Goal: Task Accomplishment & Management: Manage account settings

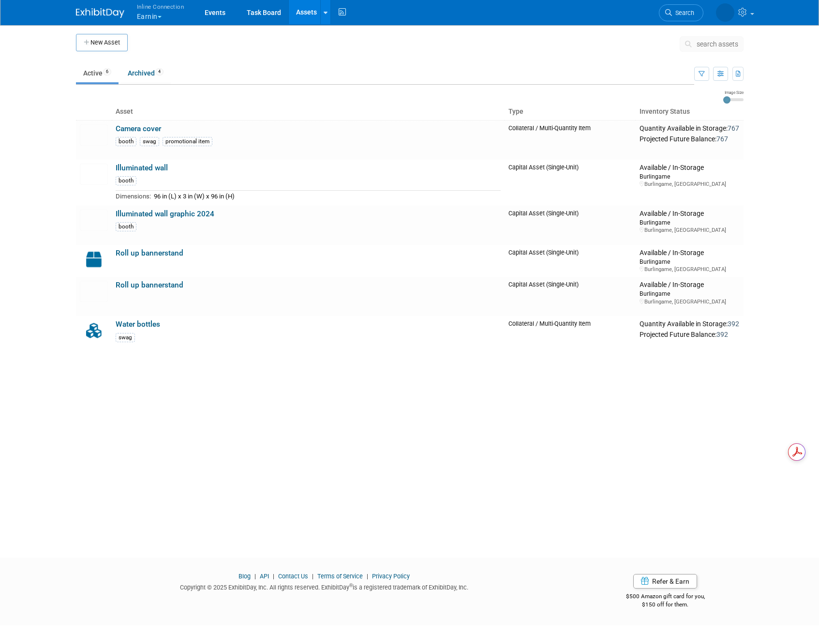
click at [160, 16] on span "button" at bounding box center [160, 17] width 4 height 2
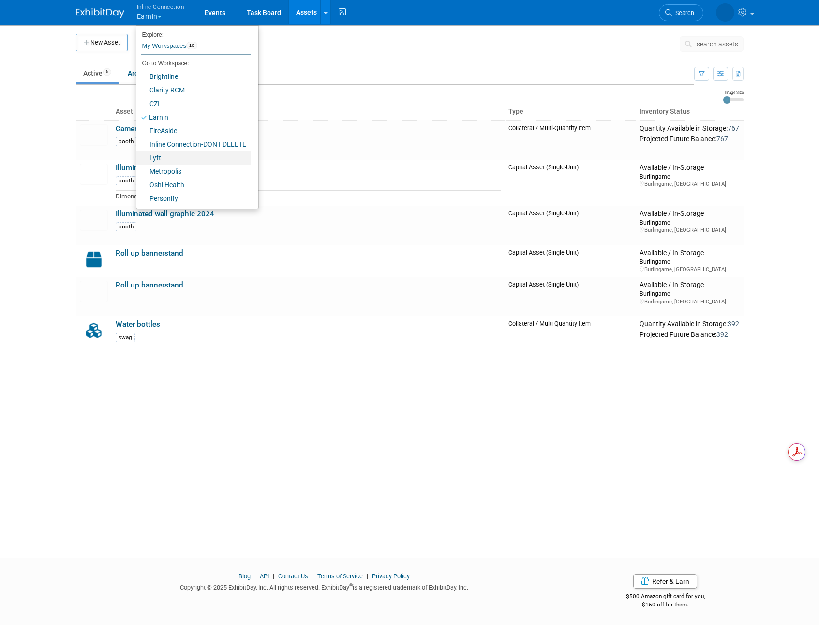
click at [183, 161] on link "Lyft" at bounding box center [193, 158] width 115 height 14
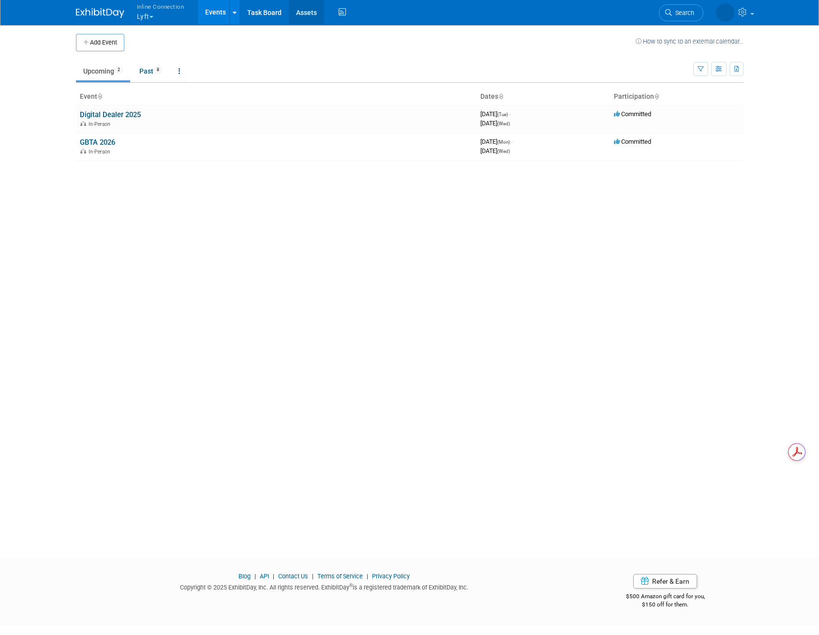
click at [301, 12] on link "Assets" at bounding box center [306, 12] width 35 height 24
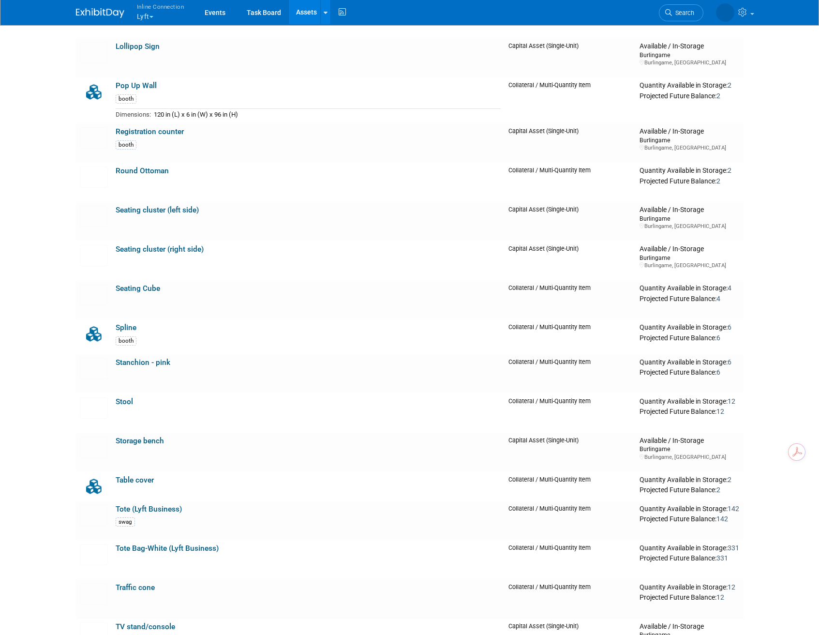
scroll to position [1225, 0]
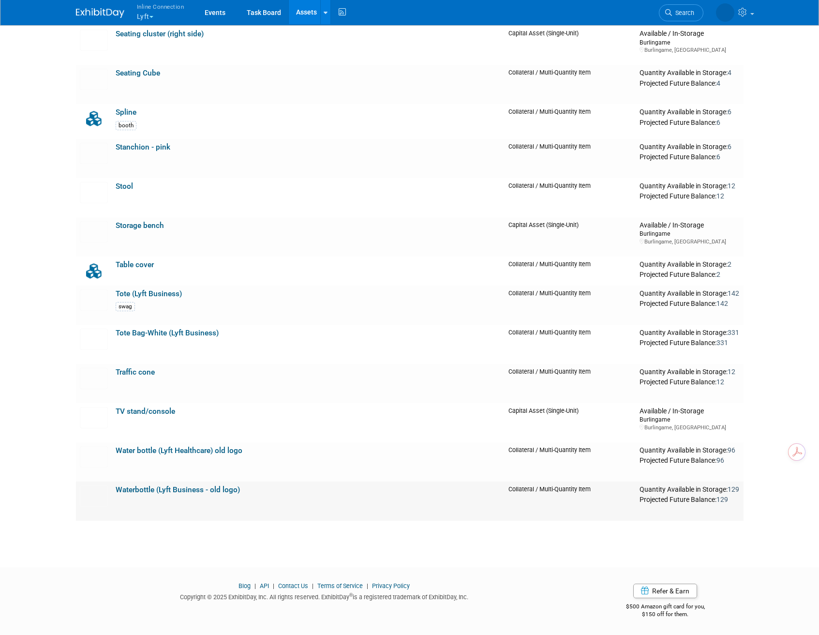
click at [215, 488] on link "Waterbottle (Lyft Business - old logo)" at bounding box center [178, 489] width 124 height 9
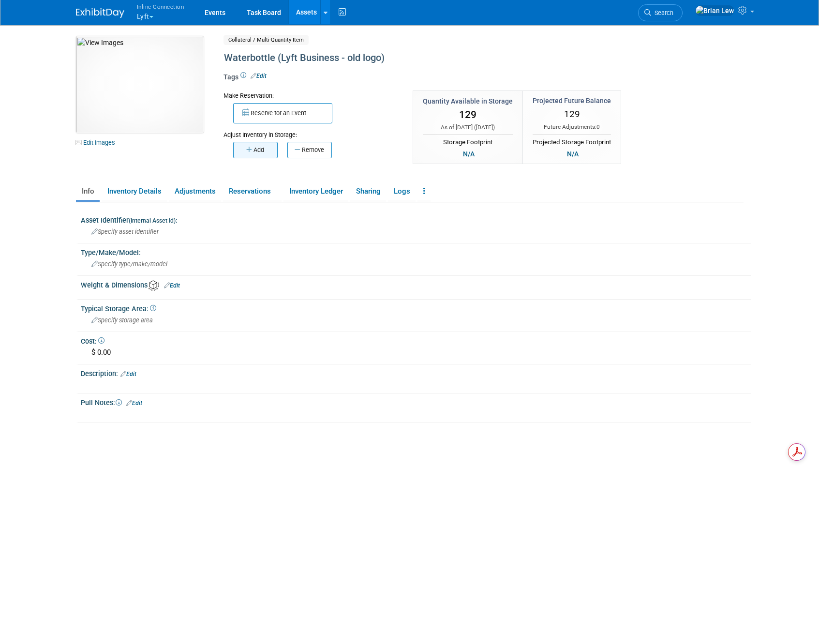
click at [260, 144] on button "Add" at bounding box center [255, 150] width 45 height 16
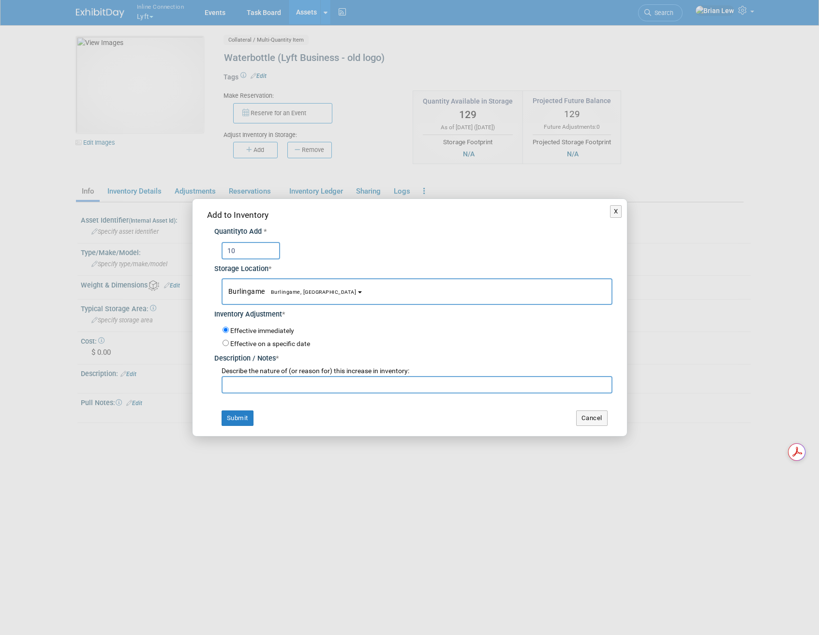
type input "10"
click at [282, 384] on input "text" at bounding box center [417, 384] width 391 height 17
type input "add"
click at [226, 418] on button "Submit" at bounding box center [238, 417] width 32 height 15
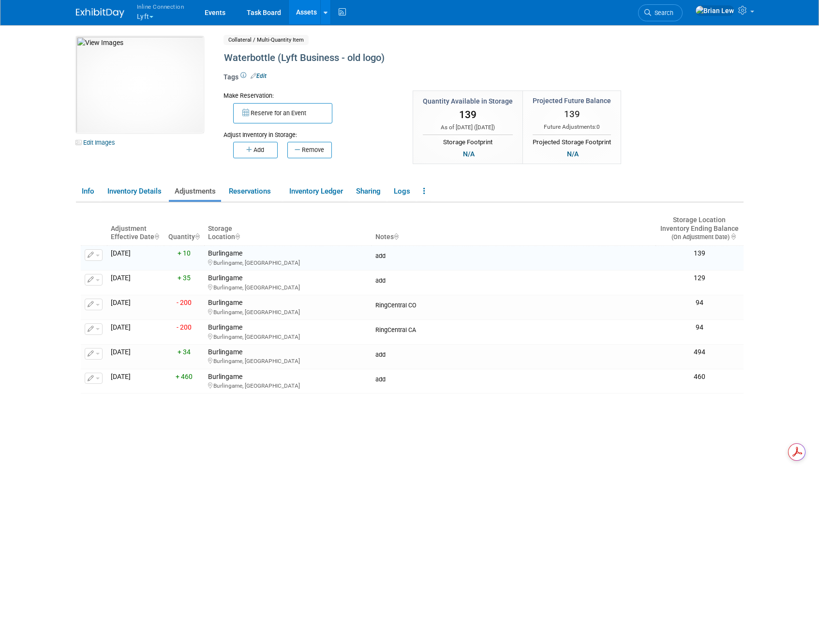
click at [153, 17] on span "button" at bounding box center [151, 17] width 4 height 2
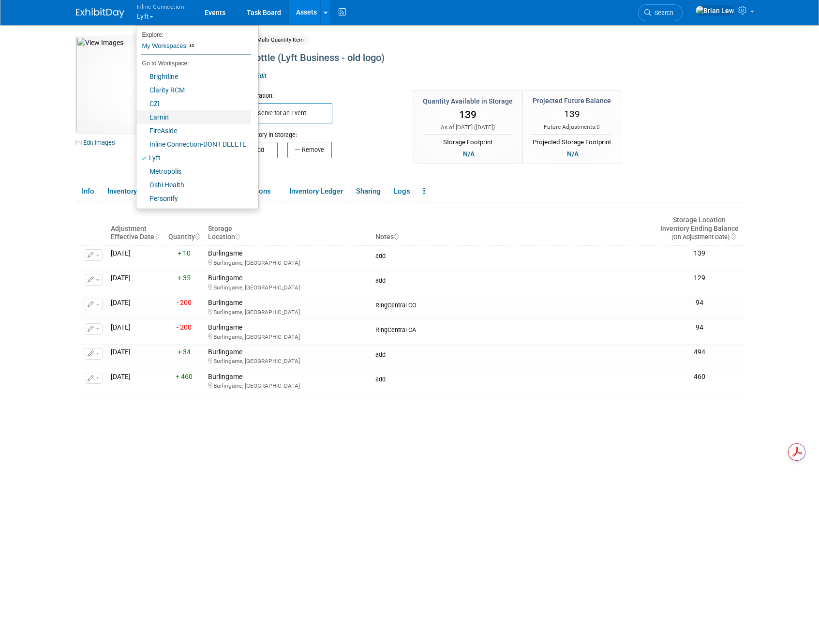
click at [164, 111] on link "Earnin" at bounding box center [193, 117] width 115 height 14
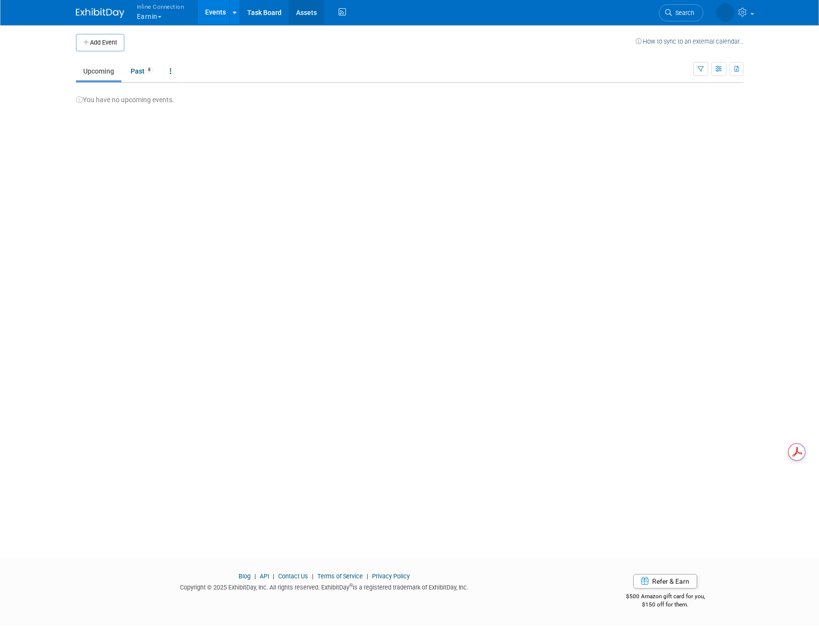
click at [304, 15] on link "Assets" at bounding box center [306, 12] width 35 height 24
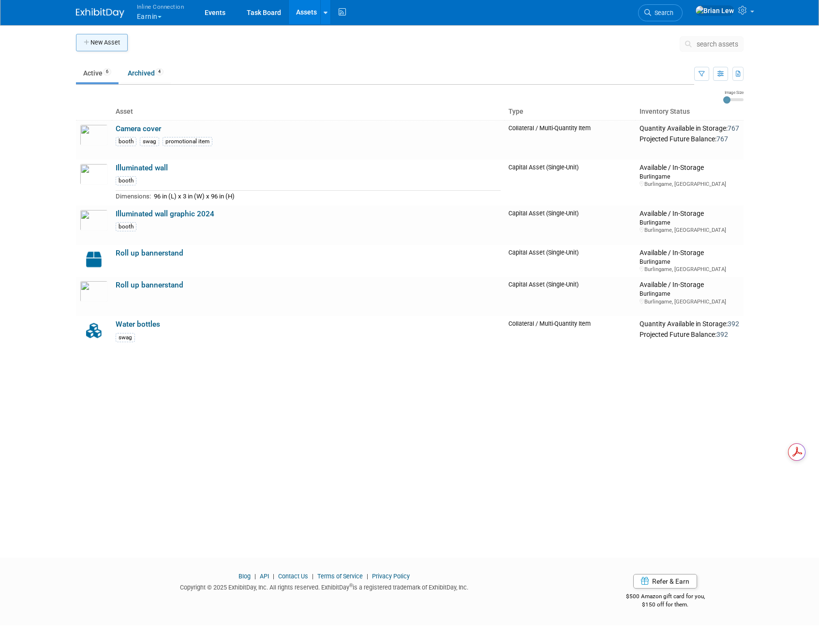
click at [111, 40] on button "New Asset" at bounding box center [102, 42] width 52 height 17
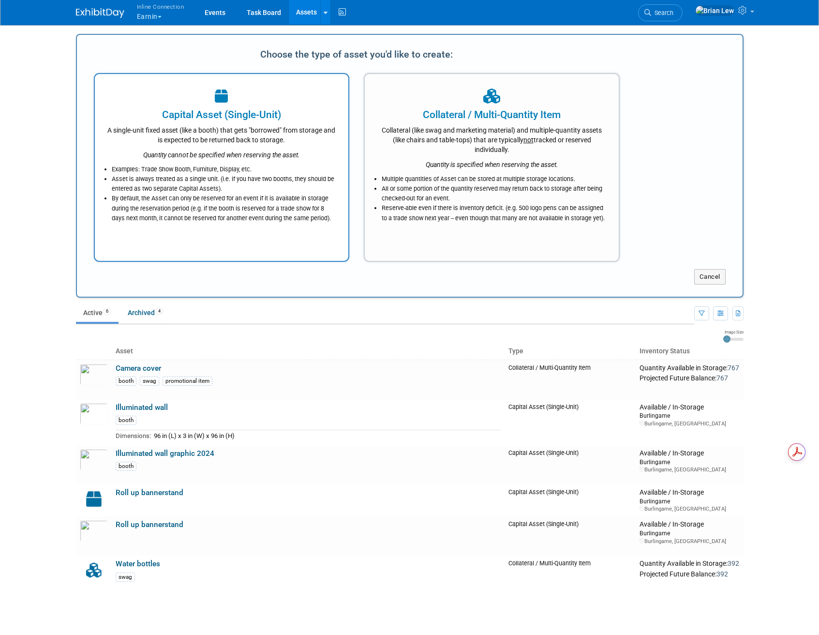
click at [249, 106] on div at bounding box center [222, 96] width 230 height 21
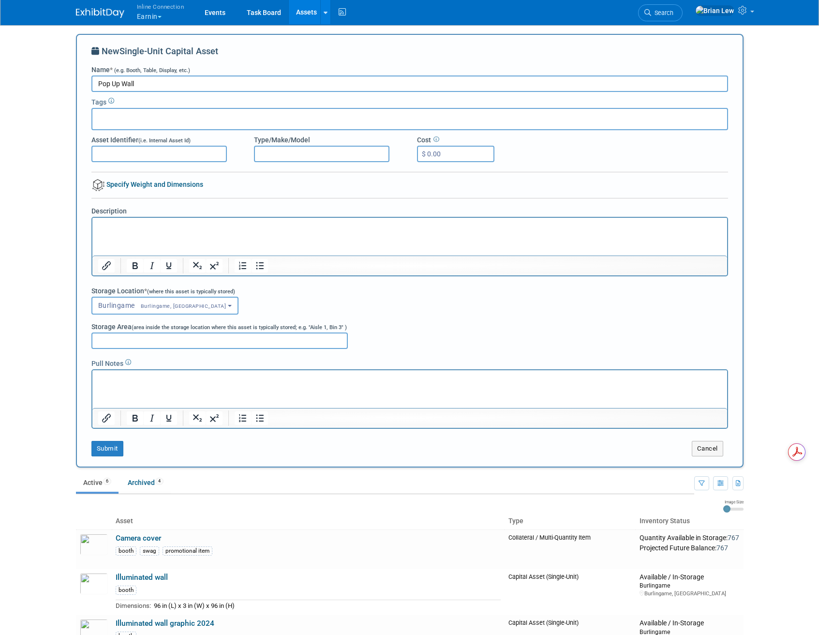
type input "Pop Up Wall"
click at [324, 231] on html at bounding box center [409, 225] width 635 height 14
click at [111, 445] on button "Submit" at bounding box center [107, 448] width 32 height 15
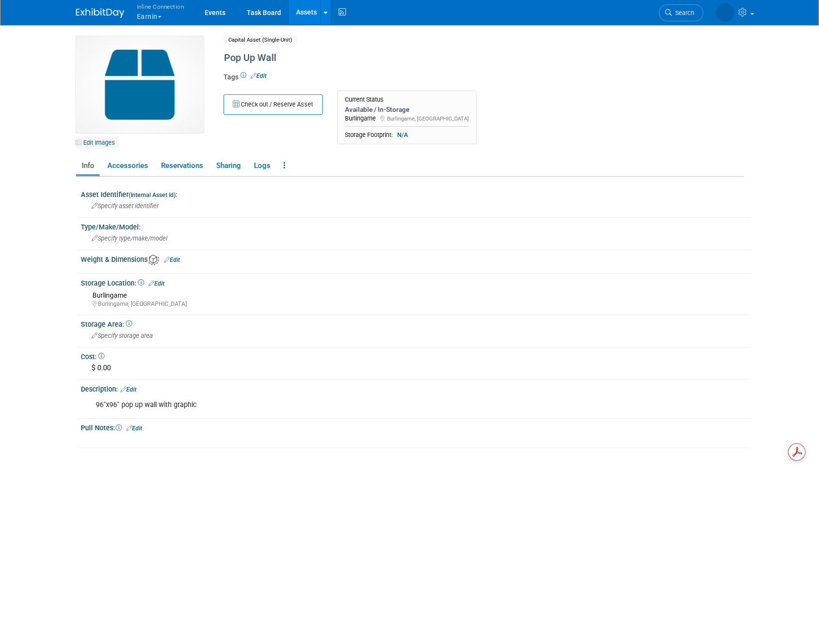
click at [106, 144] on link "Edit Images" at bounding box center [97, 142] width 43 height 12
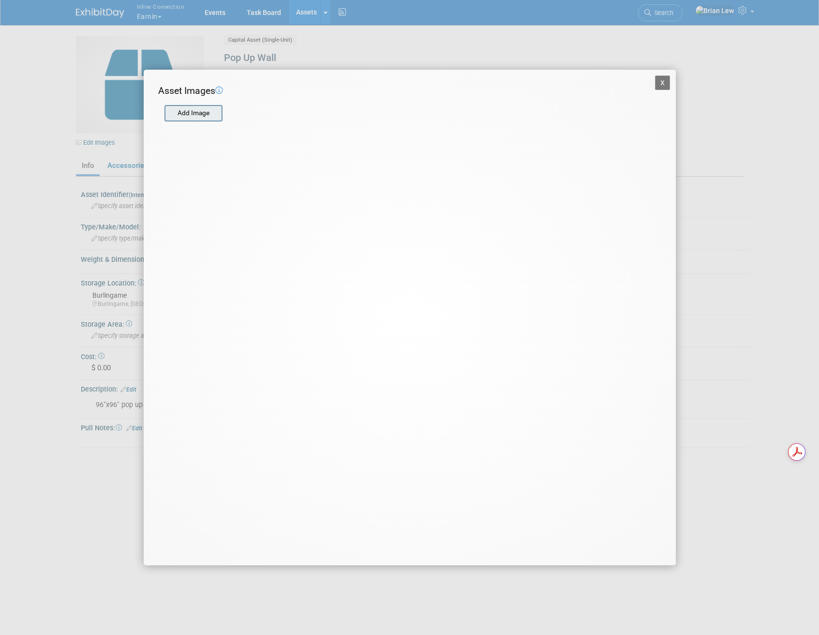
click at [190, 115] on input "file" at bounding box center [163, 113] width 115 height 15
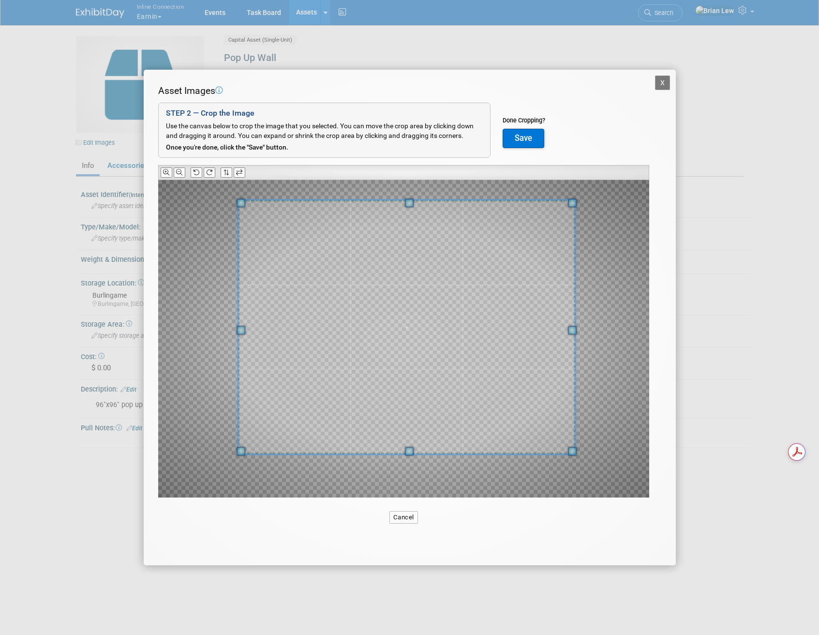
click at [468, 271] on span at bounding box center [407, 327] width 338 height 254
click at [535, 135] on button "Save" at bounding box center [524, 138] width 42 height 19
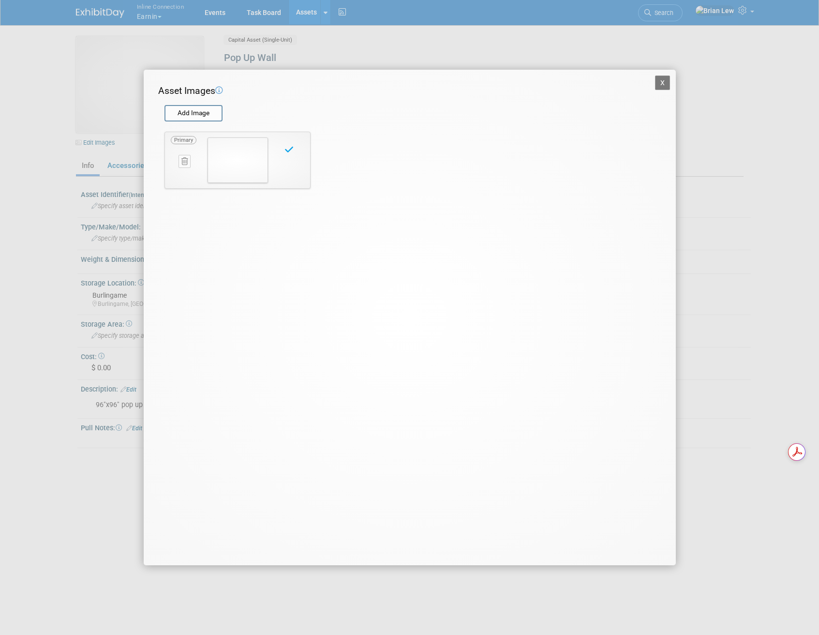
click at [665, 82] on button "X" at bounding box center [662, 82] width 15 height 15
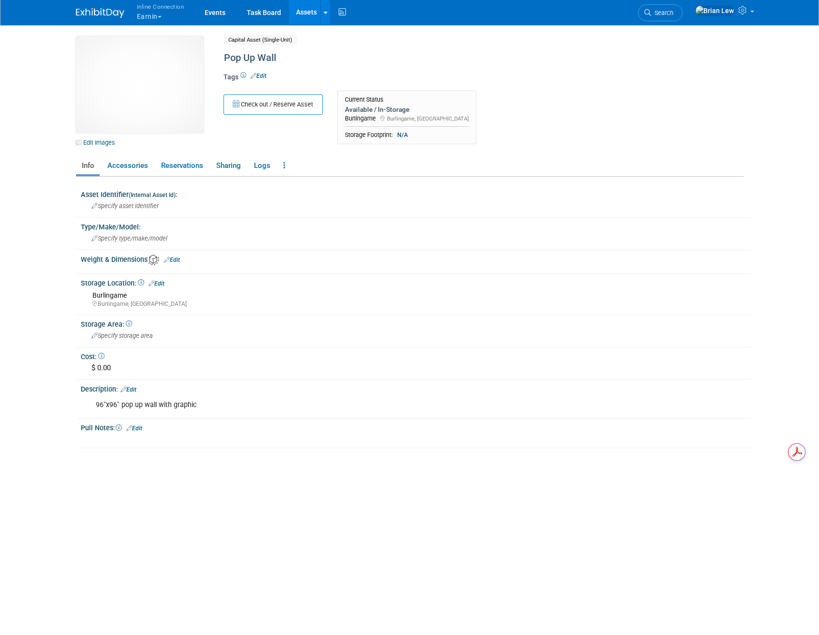
click at [297, 13] on link "Assets" at bounding box center [306, 12] width 35 height 24
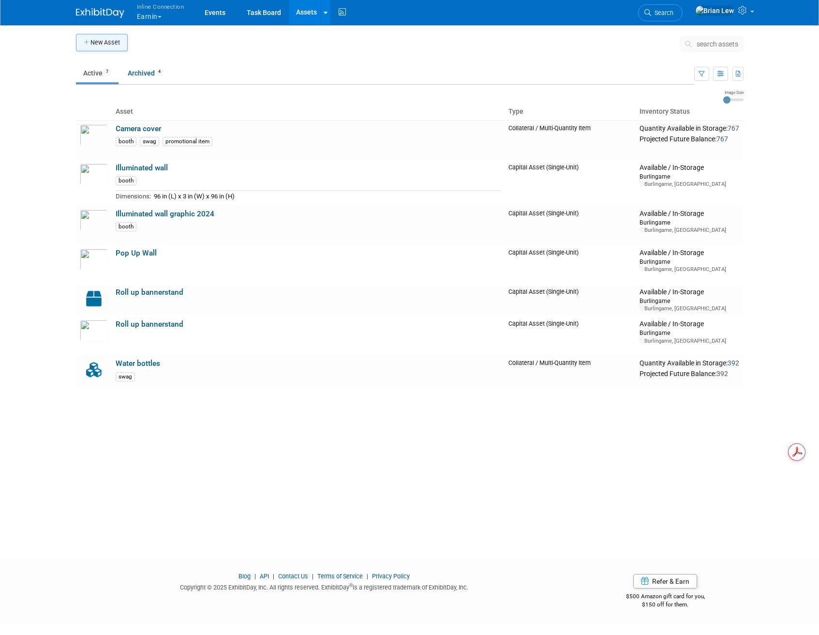
click at [102, 43] on button "New Asset" at bounding box center [102, 42] width 52 height 17
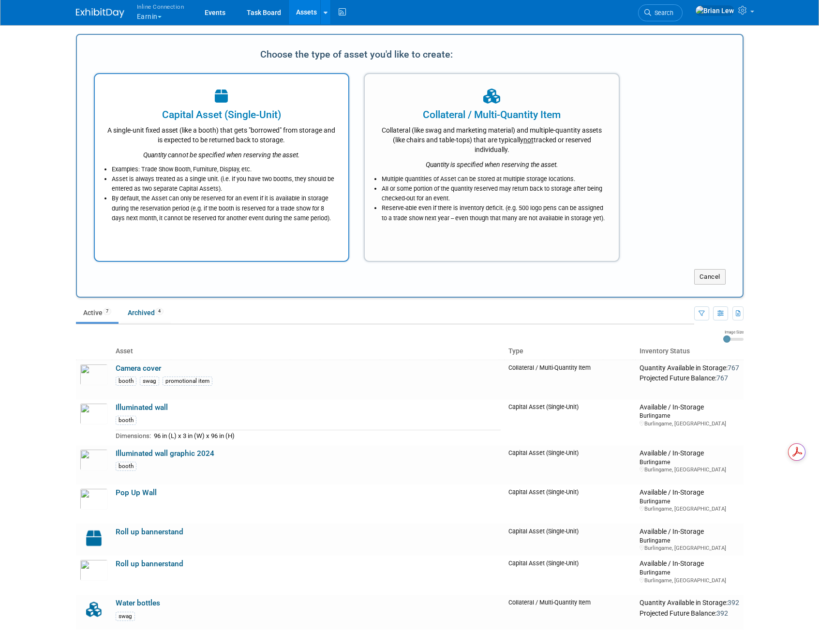
click at [264, 116] on div "Capital Asset (Single-Unit)" at bounding box center [222, 114] width 230 height 15
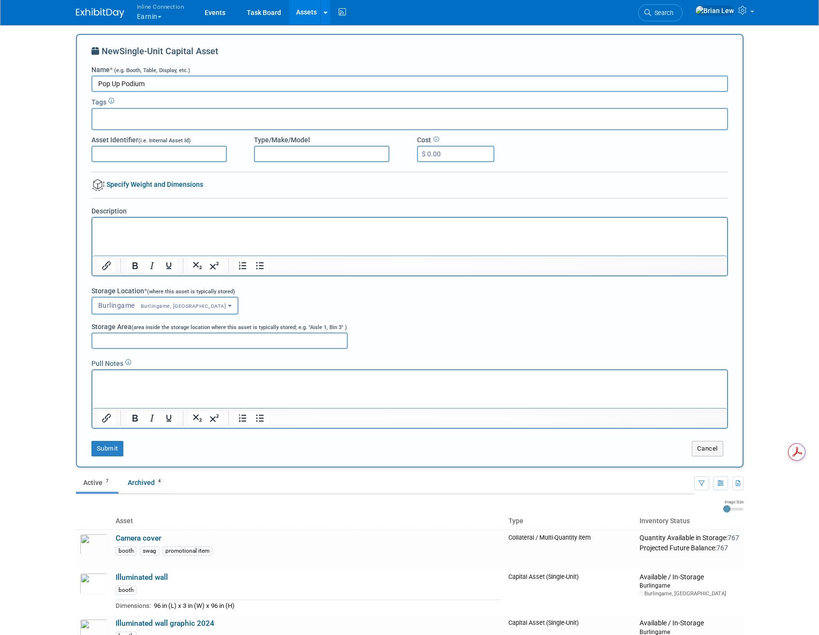
type input "Pop Up Podium"
click at [251, 231] on html at bounding box center [409, 225] width 635 height 14
click at [117, 450] on button "Submit" at bounding box center [107, 448] width 32 height 15
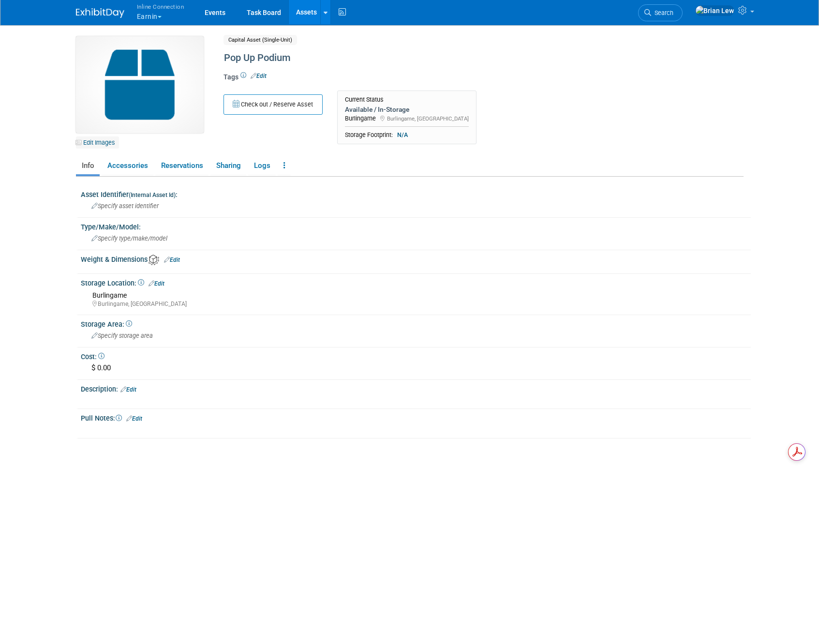
click at [102, 141] on link "Edit Images" at bounding box center [97, 142] width 43 height 12
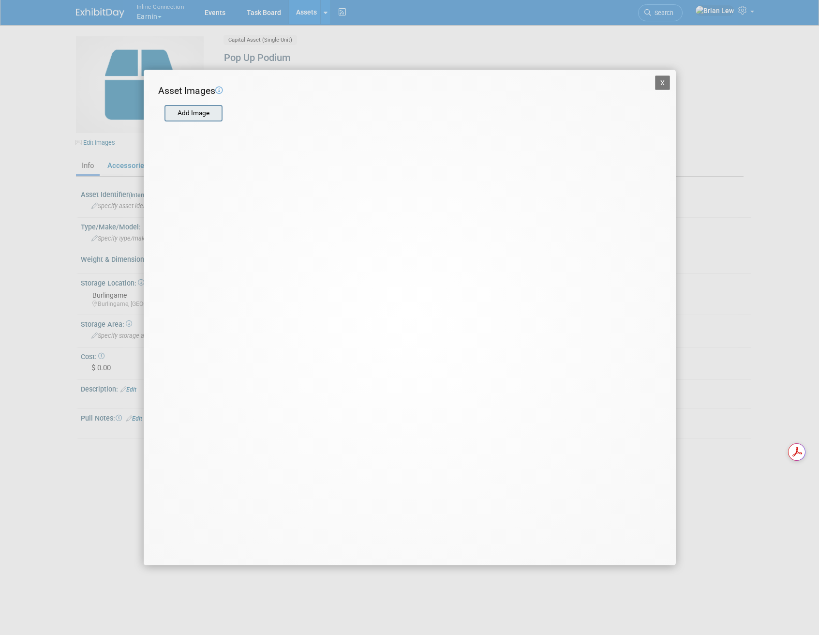
click at [216, 111] on input "file" at bounding box center [163, 113] width 115 height 15
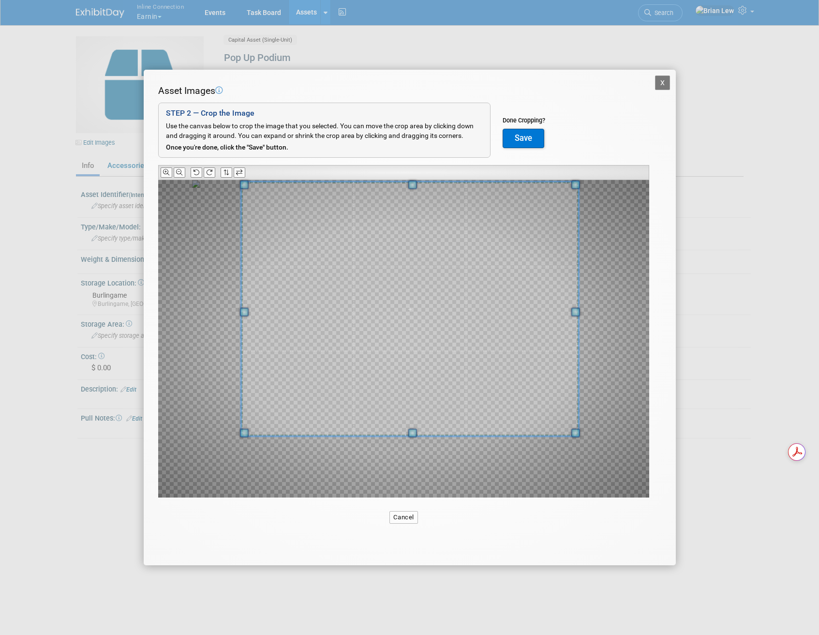
click at [441, 316] on span at bounding box center [410, 309] width 338 height 254
click at [523, 139] on button "Save" at bounding box center [524, 138] width 42 height 19
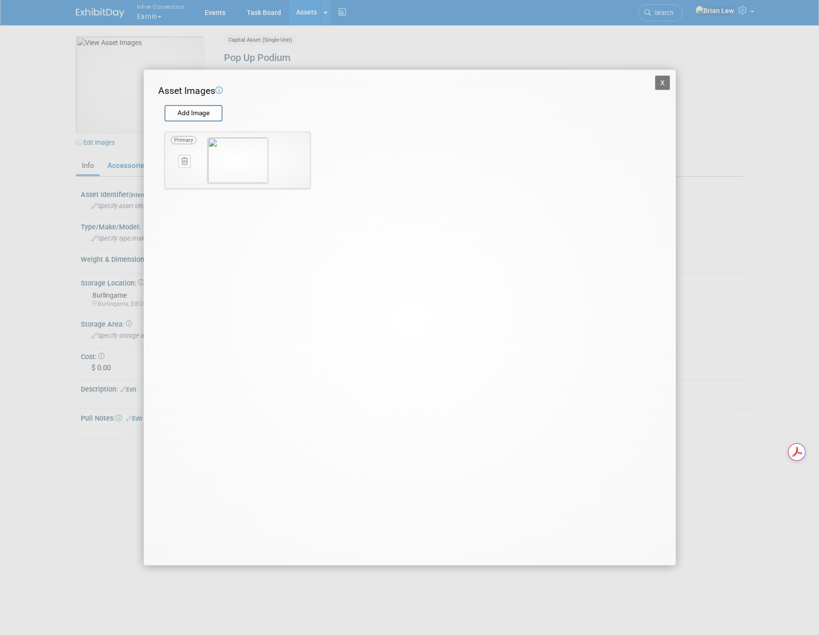
click at [659, 81] on button "X" at bounding box center [662, 82] width 15 height 15
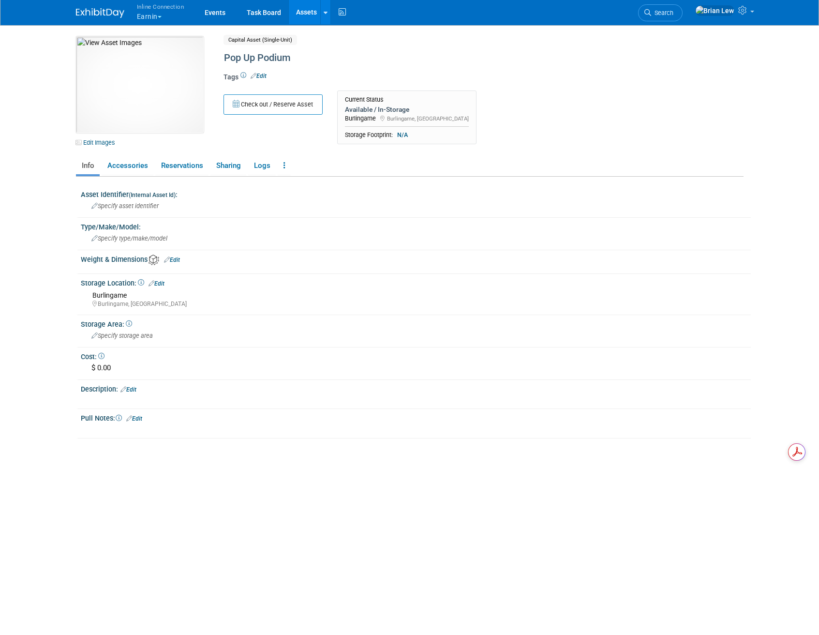
click at [308, 10] on link "Assets" at bounding box center [306, 12] width 35 height 24
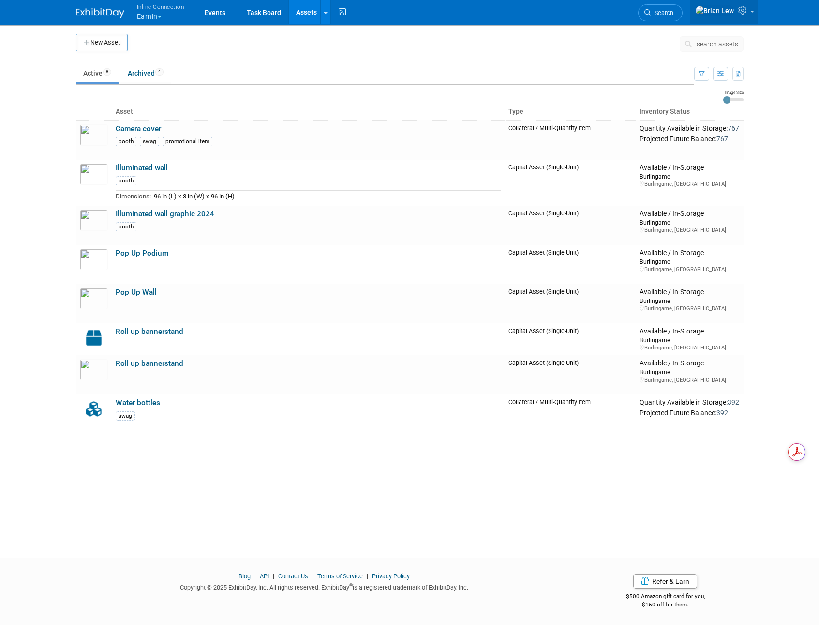
click at [753, 13] on span at bounding box center [752, 12] width 4 height 2
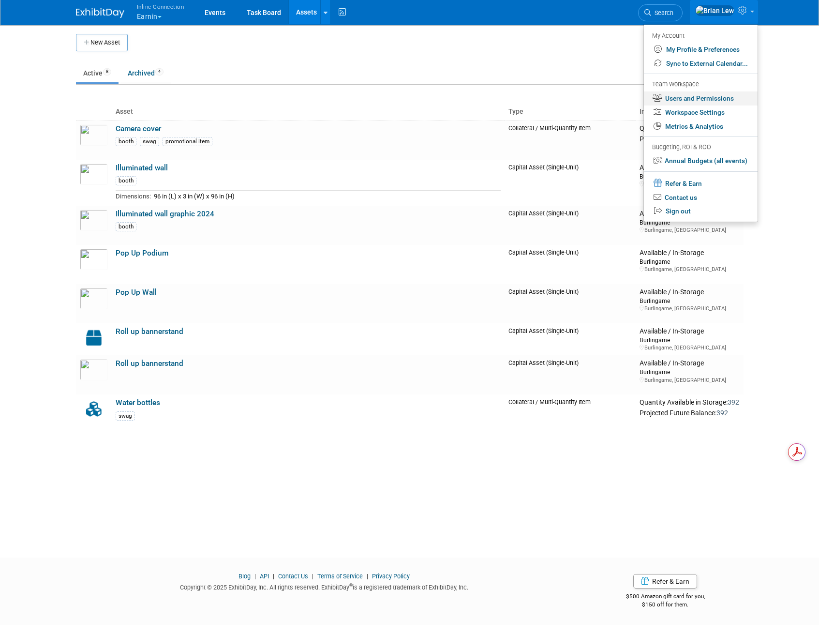
click at [717, 98] on link "Users and Permissions" at bounding box center [701, 98] width 114 height 14
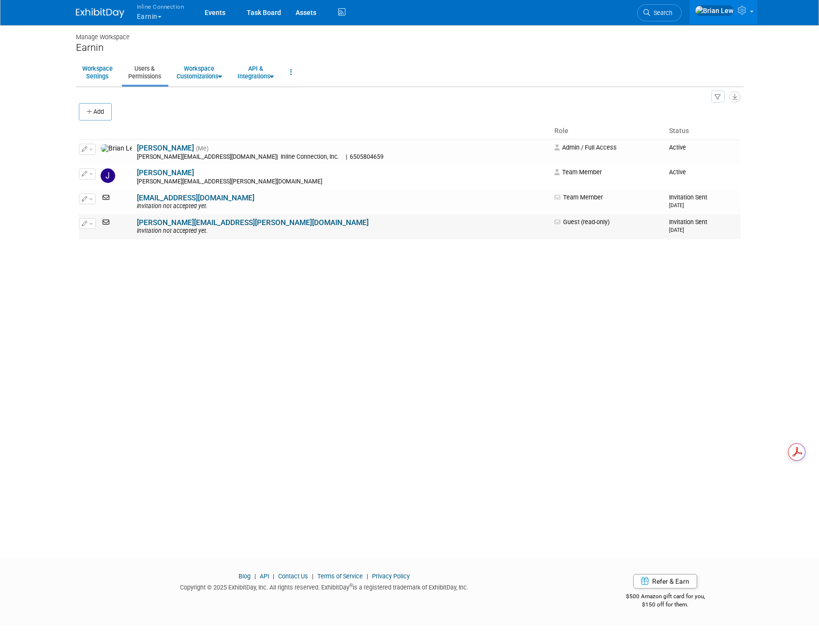
click at [106, 222] on icon at bounding box center [107, 222] width 13 height 7
click at [101, 214] on td at bounding box center [116, 226] width 36 height 25
click at [91, 222] on button "button" at bounding box center [87, 223] width 17 height 11
click at [101, 237] on link "Edit" at bounding box center [117, 239] width 76 height 14
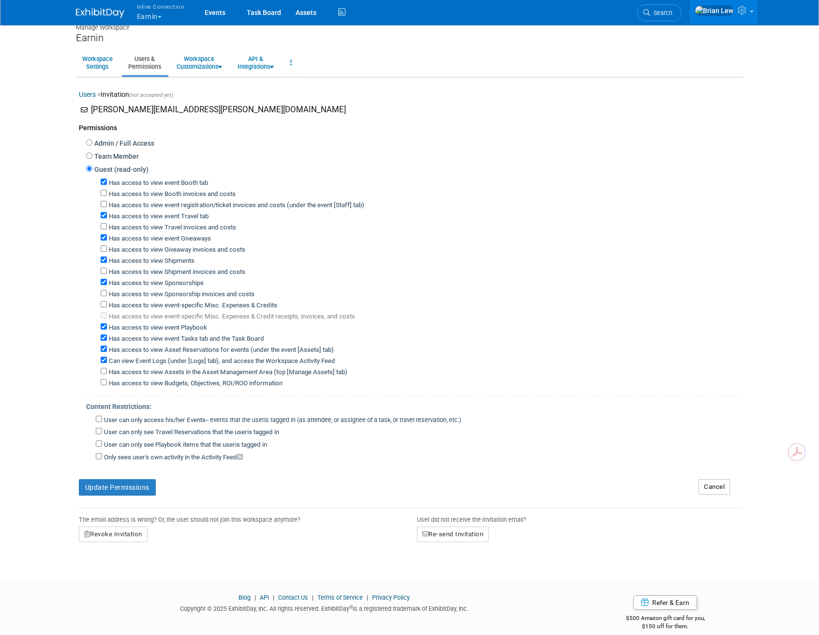
scroll to position [21, 0]
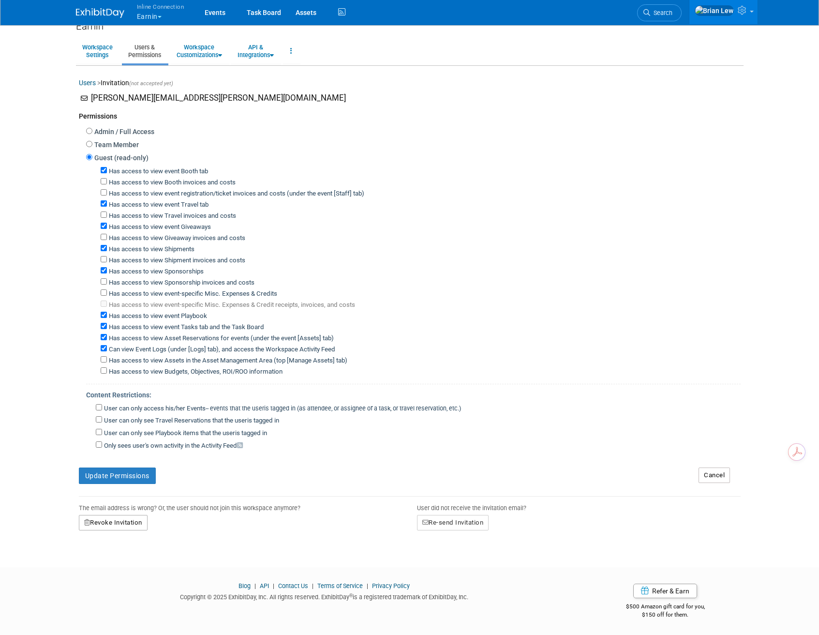
click at [133, 515] on button "Revoke Invitation" at bounding box center [113, 522] width 69 height 15
click at [110, 564] on link "Yes" at bounding box center [103, 563] width 29 height 15
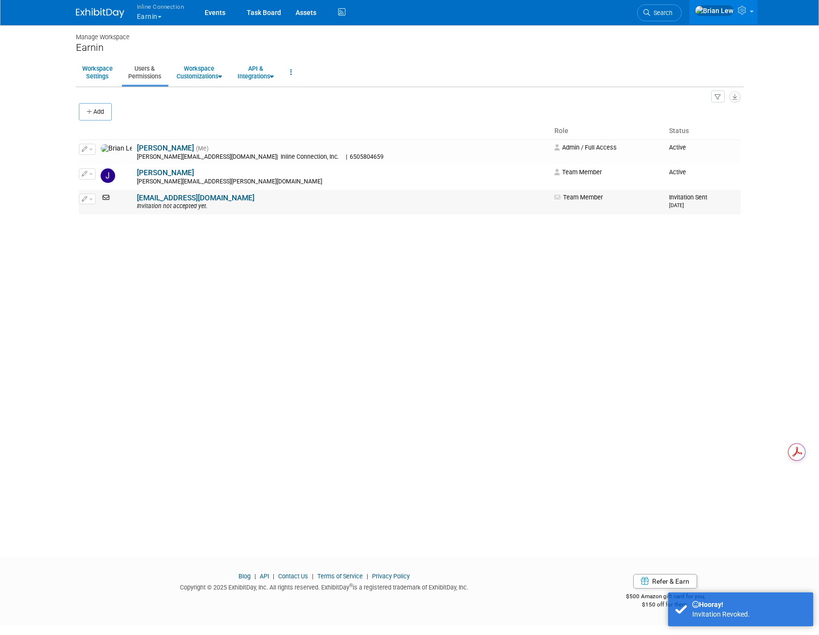
click at [89, 202] on button "button" at bounding box center [87, 199] width 17 height 11
click at [94, 218] on link "Edit" at bounding box center [117, 215] width 76 height 14
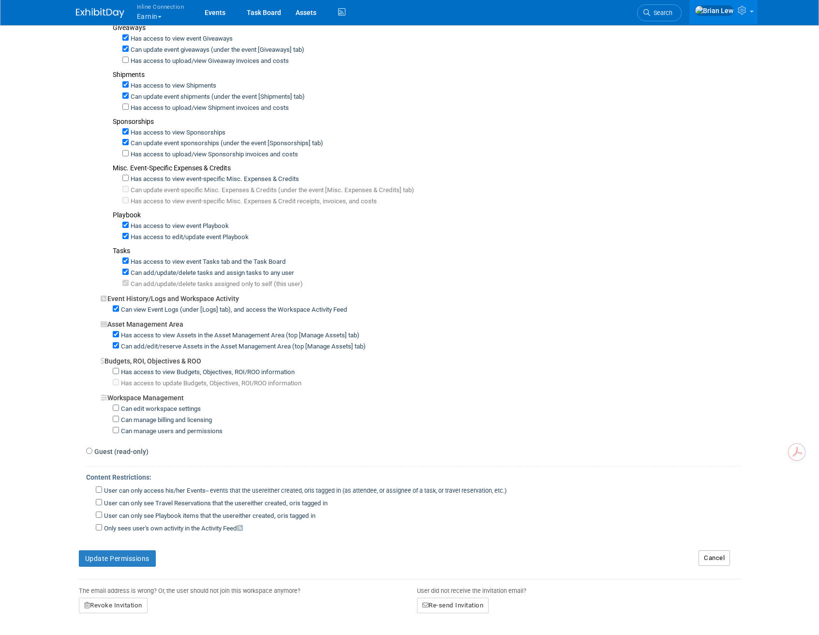
scroll to position [459, 0]
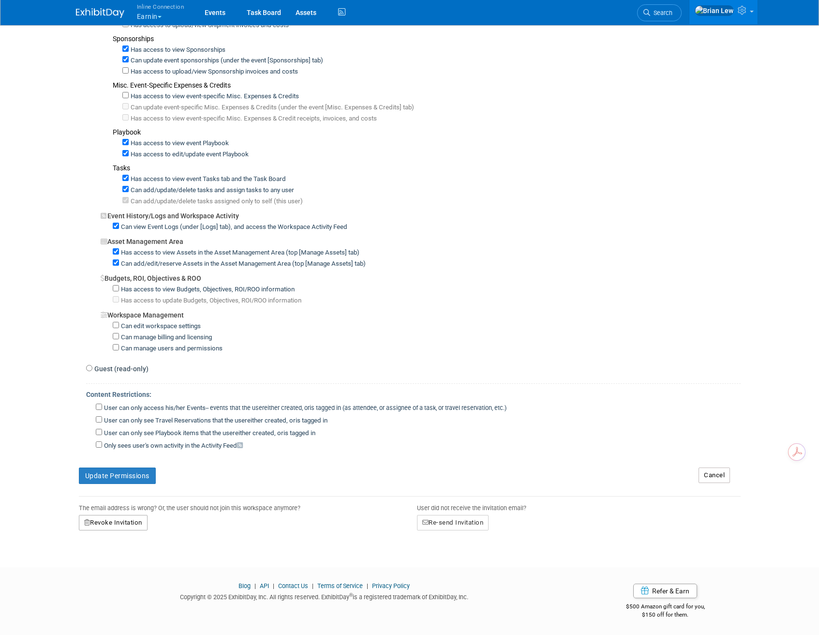
click at [98, 524] on button "Revoke Invitation" at bounding box center [113, 522] width 69 height 15
click at [102, 560] on link "Yes" at bounding box center [101, 563] width 29 height 15
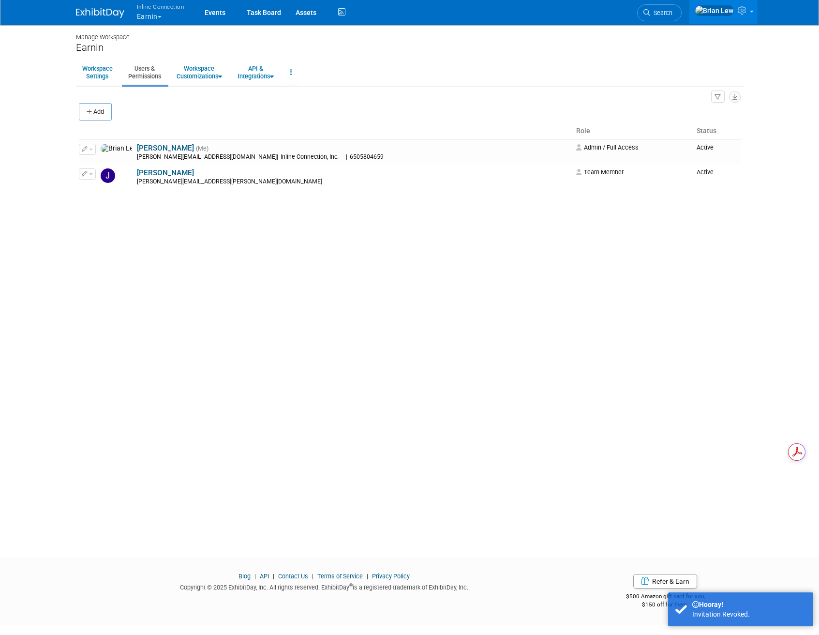
click at [103, 110] on button "Add" at bounding box center [95, 111] width 33 height 17
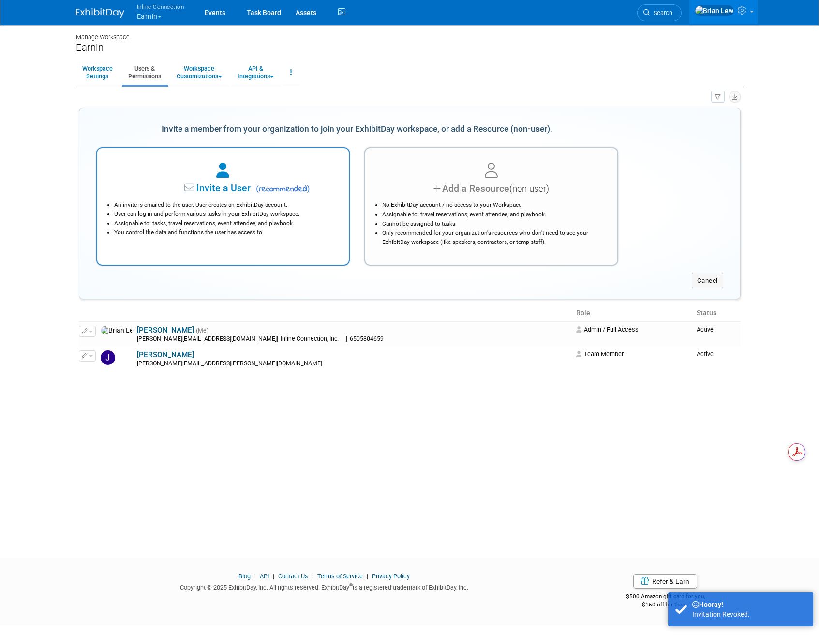
click at [249, 185] on span "Invite a User" at bounding box center [193, 187] width 115 height 11
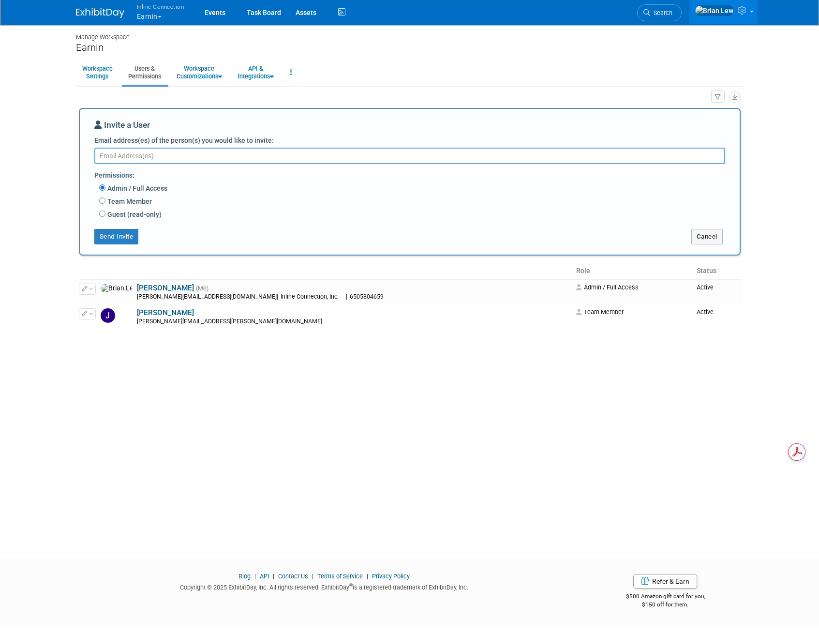
paste textarea "paul.kelley@earnin.com"
type textarea "paul.kelley@earnin.com"
click at [114, 235] on button "Send Invite" at bounding box center [116, 236] width 45 height 15
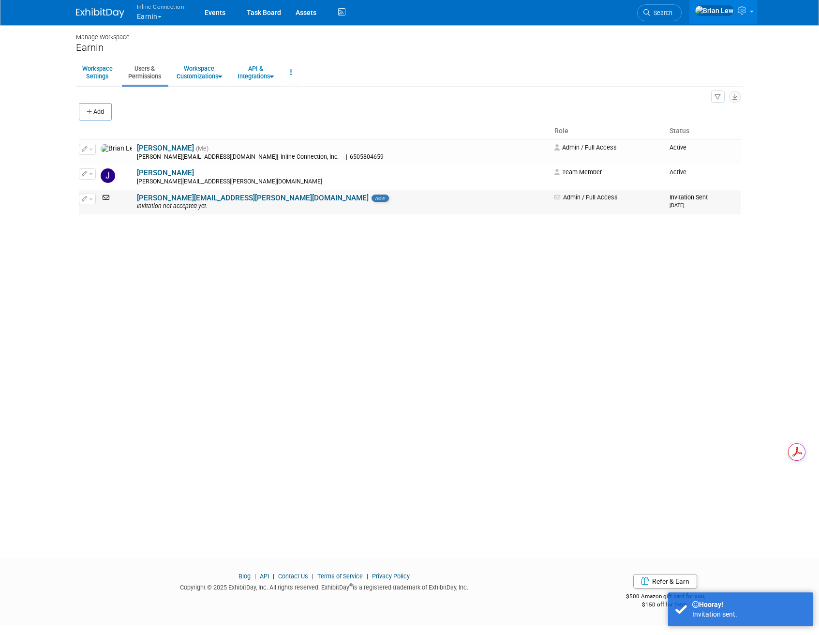
click at [158, 194] on link "paul.kelley@earnin.com" at bounding box center [253, 198] width 232 height 9
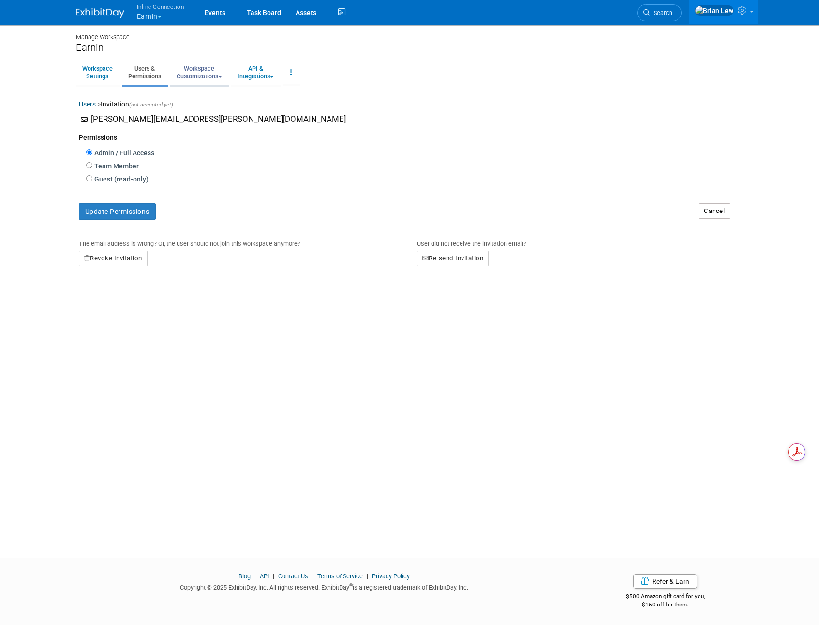
click at [222, 78] on icon at bounding box center [220, 77] width 4 height 6
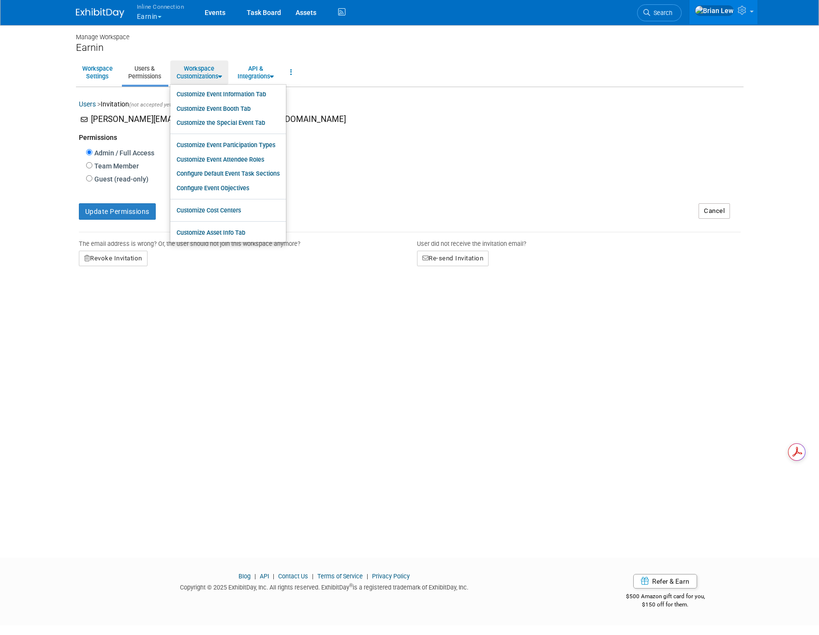
click at [54, 109] on body "Inline Connection Earnin Explore: My Workspaces 10 Go to Workspace:" at bounding box center [409, 317] width 819 height 635
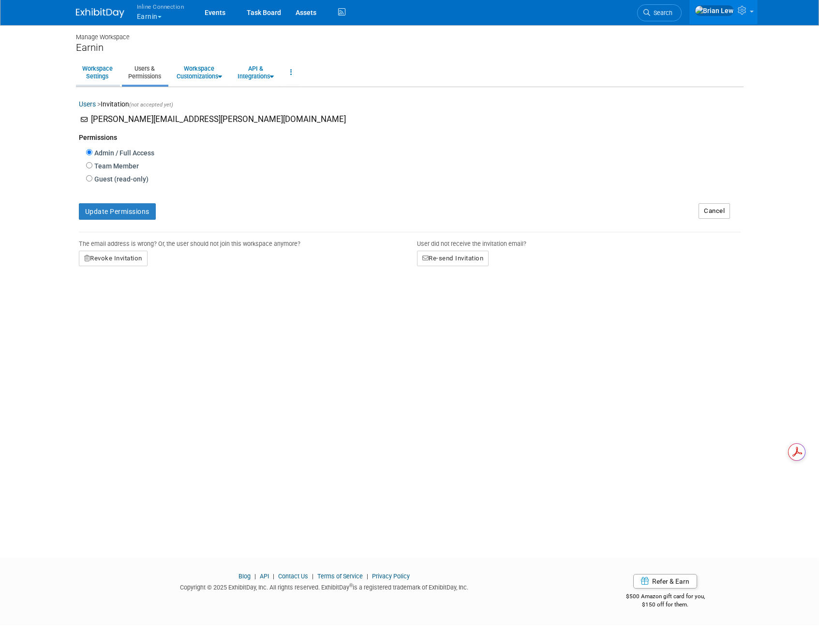
click at [94, 78] on link "Workspace Settings" at bounding box center [97, 72] width 43 height 24
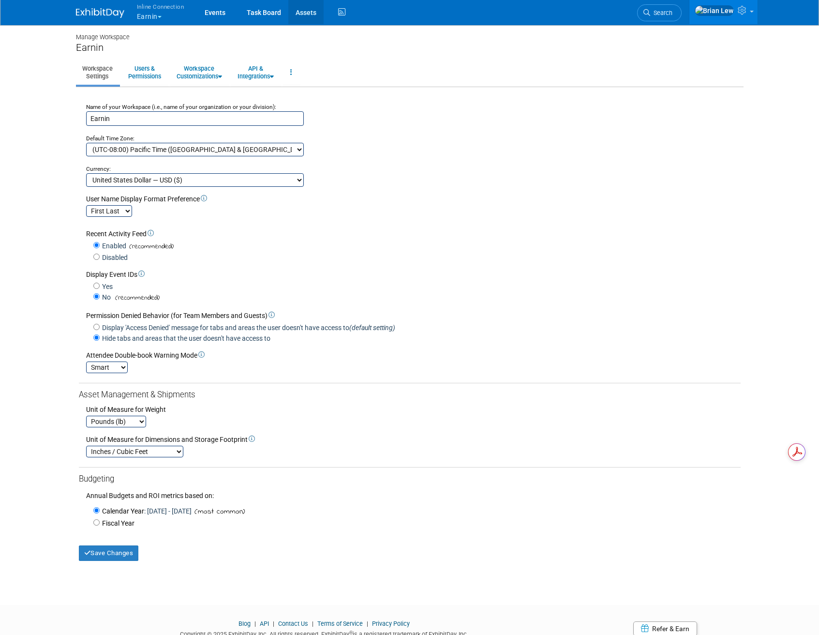
click at [300, 13] on link "Assets" at bounding box center [305, 12] width 35 height 24
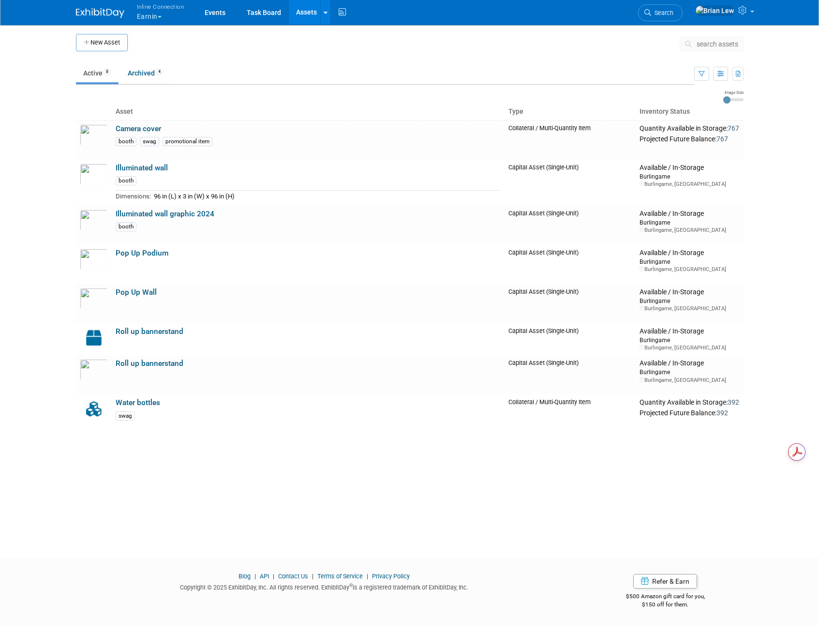
click at [159, 19] on button "Inline Connection Earnin" at bounding box center [166, 12] width 60 height 25
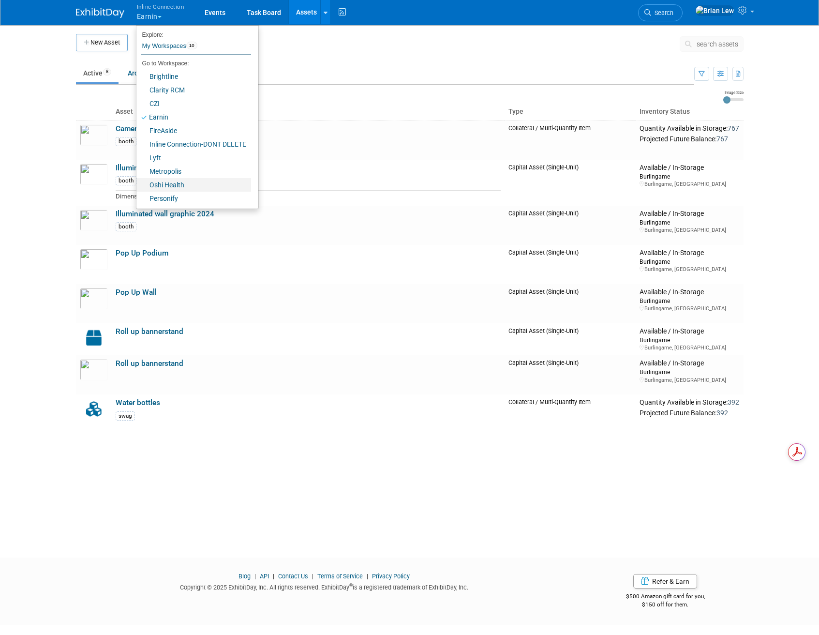
click at [195, 182] on link "Oshi Health" at bounding box center [193, 185] width 115 height 14
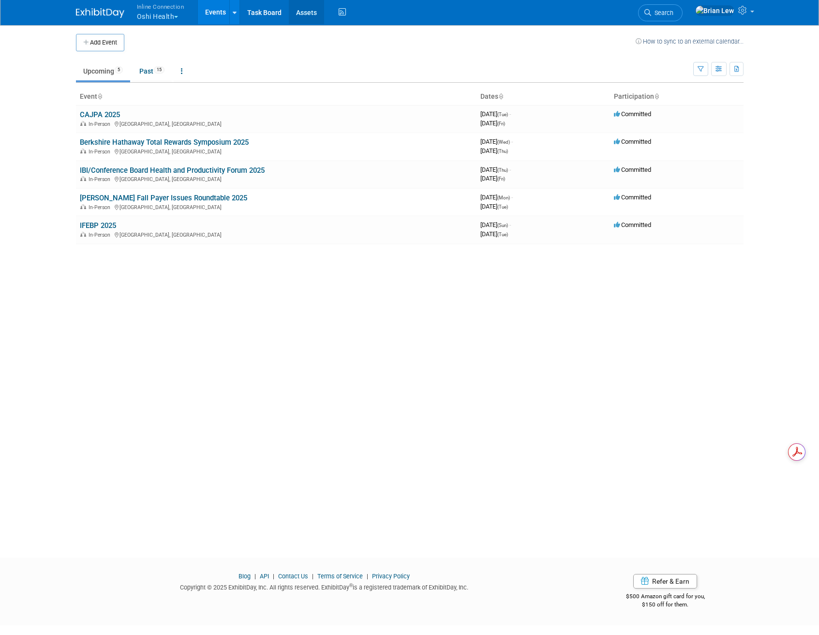
click at [312, 6] on link "Assets" at bounding box center [306, 12] width 35 height 24
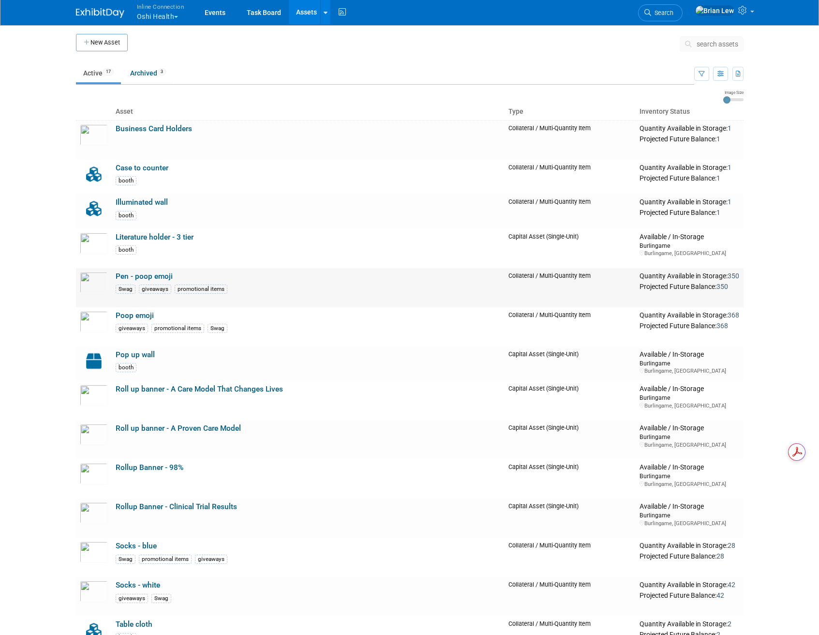
click at [149, 278] on link "Pen - poop emoji" at bounding box center [144, 276] width 57 height 9
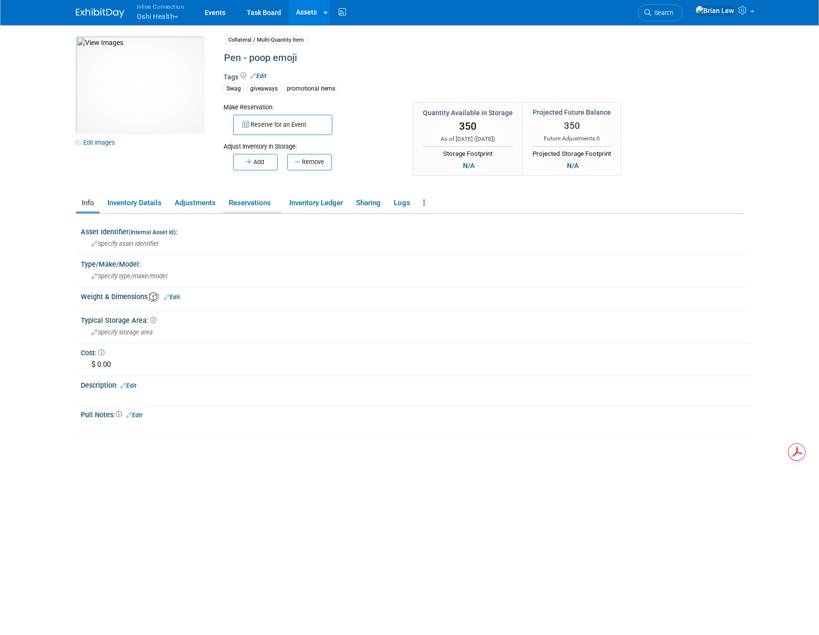
click at [244, 204] on link "Reservations" at bounding box center [252, 202] width 59 height 17
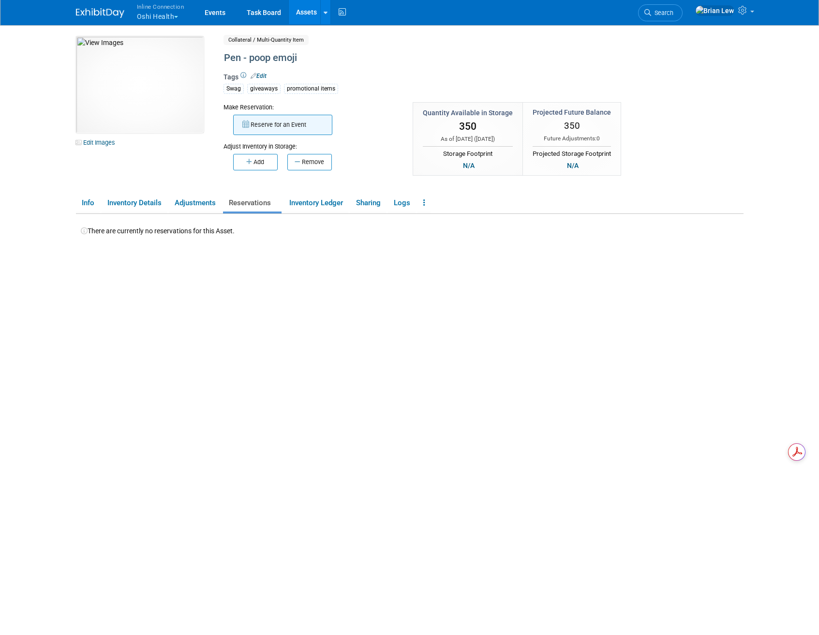
click at [284, 134] on button "Reserve for an Event" at bounding box center [282, 125] width 99 height 20
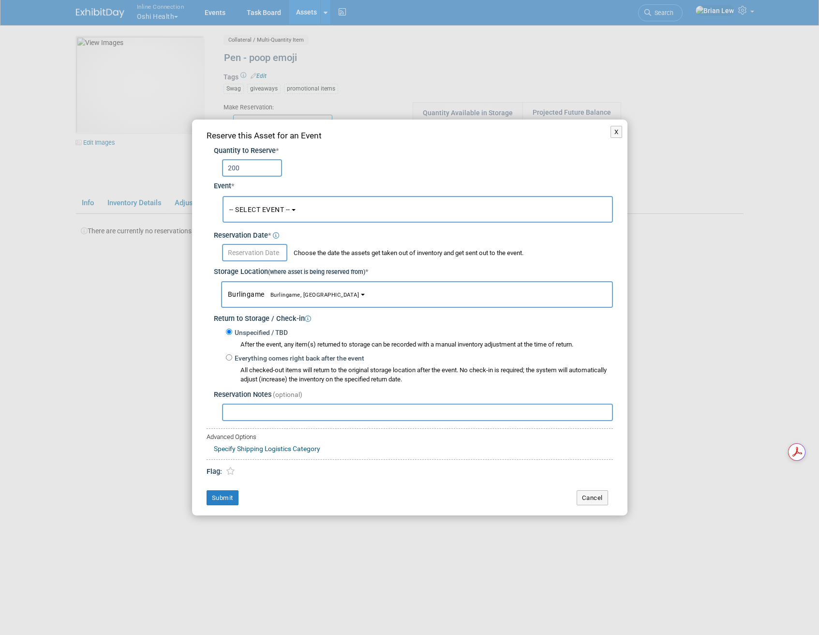
type input "200"
click at [281, 208] on span "-- SELECT EVENT --" at bounding box center [259, 210] width 61 height 8
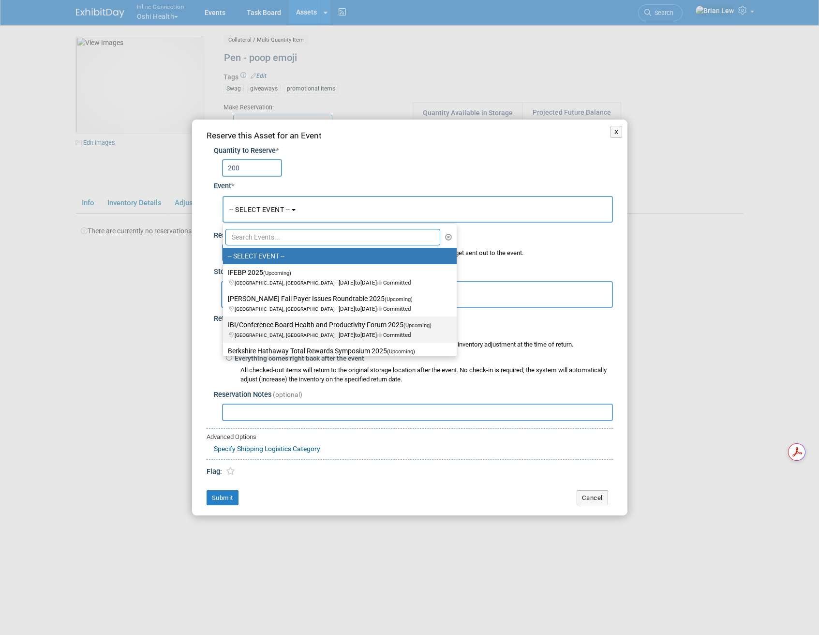
click at [293, 325] on label "IBI/Conference Board Health and Productivity Forum 2025 (Upcoming) Chicago, IL …" at bounding box center [337, 329] width 219 height 22
click at [224, 325] on input "IBI/Conference Board Health and Productivity Forum 2025 (Upcoming) Chicago, IL …" at bounding box center [221, 325] width 6 height 6
select select "11143441"
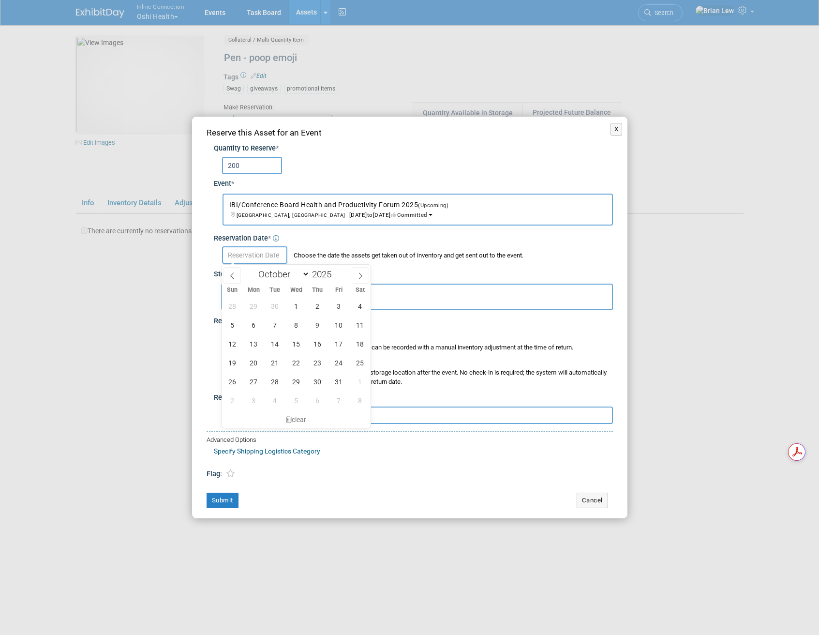
click at [265, 254] on input "text" at bounding box center [254, 254] width 65 height 17
click at [297, 302] on span "1" at bounding box center [296, 306] width 19 height 19
type input "Oct 1, 2025"
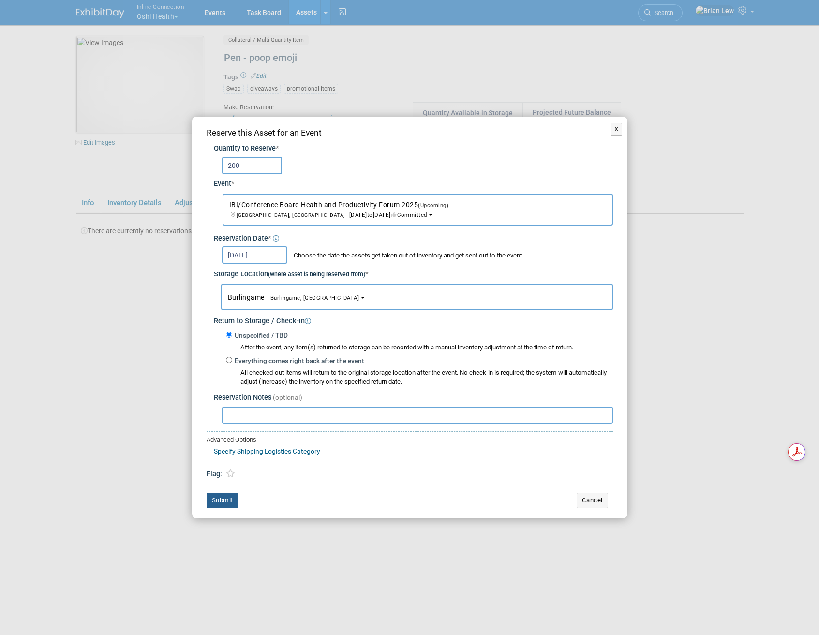
click at [226, 496] on button "Submit" at bounding box center [223, 499] width 32 height 15
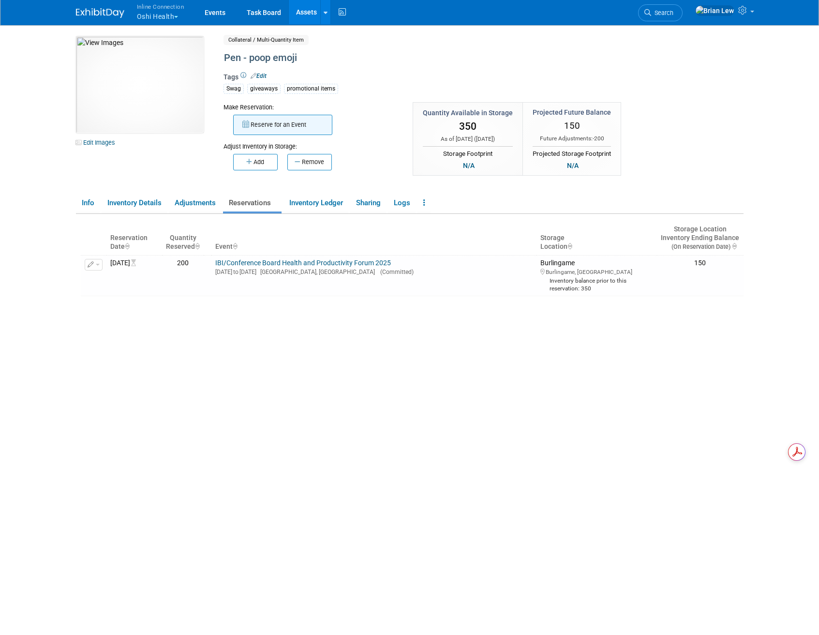
click at [304, 123] on button "Reserve for an Event" at bounding box center [282, 125] width 99 height 20
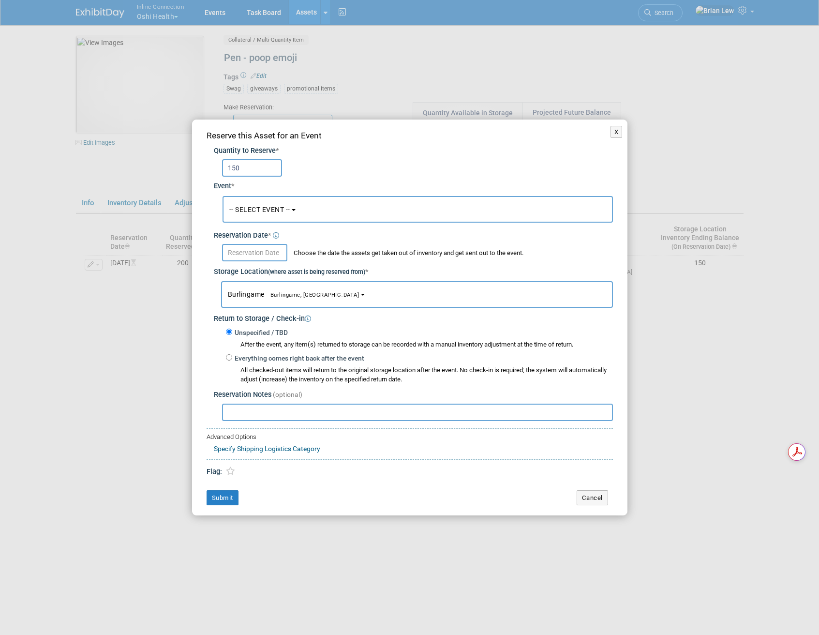
type input "150"
click at [279, 208] on span "-- SELECT EVENT --" at bounding box center [259, 210] width 61 height 8
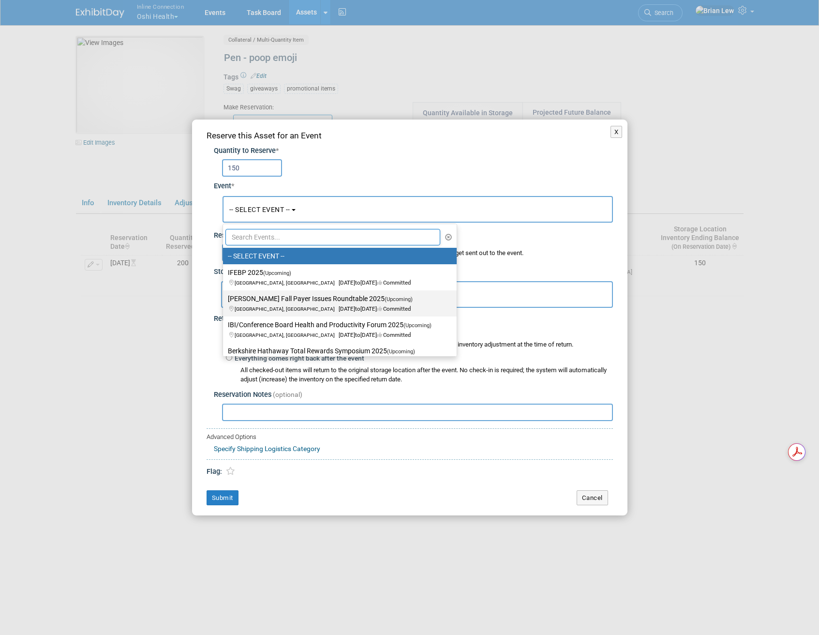
click at [284, 301] on label "Becker's Fall Payer Issues Roundtable 2025 (Upcoming) Chicago, IL Nov 3, 2025 t…" at bounding box center [337, 303] width 219 height 22
click at [224, 301] on input "Becker's Fall Payer Issues Roundtable 2025 (Upcoming) Chicago, IL Nov 3, 2025 t…" at bounding box center [221, 299] width 6 height 6
select select "11143440"
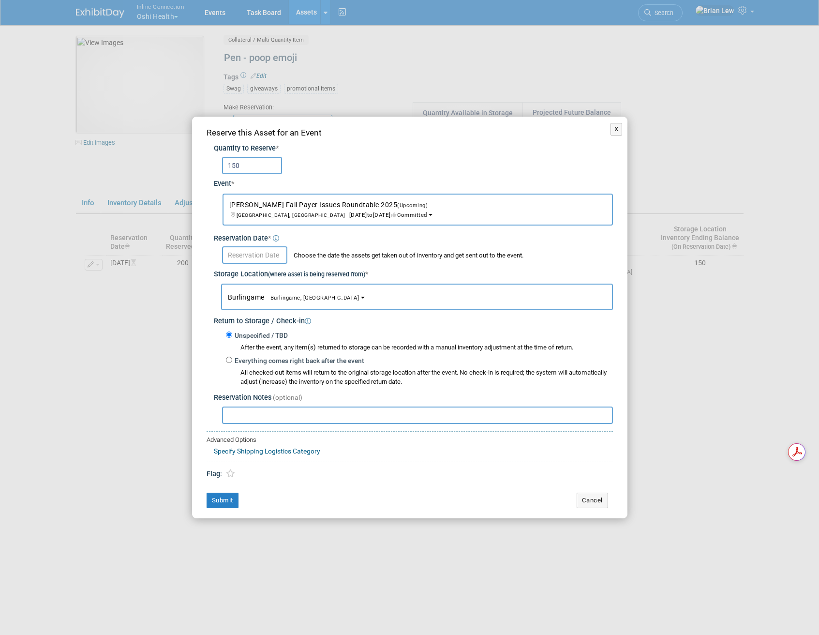
click at [266, 256] on input "text" at bounding box center [254, 254] width 65 height 17
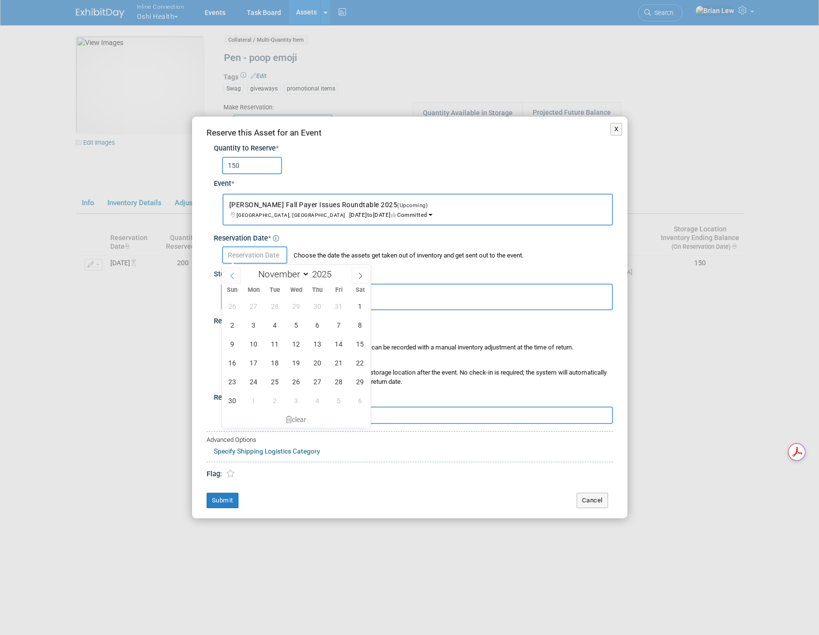
click at [234, 277] on icon at bounding box center [232, 275] width 7 height 7
select select "9"
click at [319, 386] on span "30" at bounding box center [317, 381] width 19 height 19
type input "Oct 30, 2025"
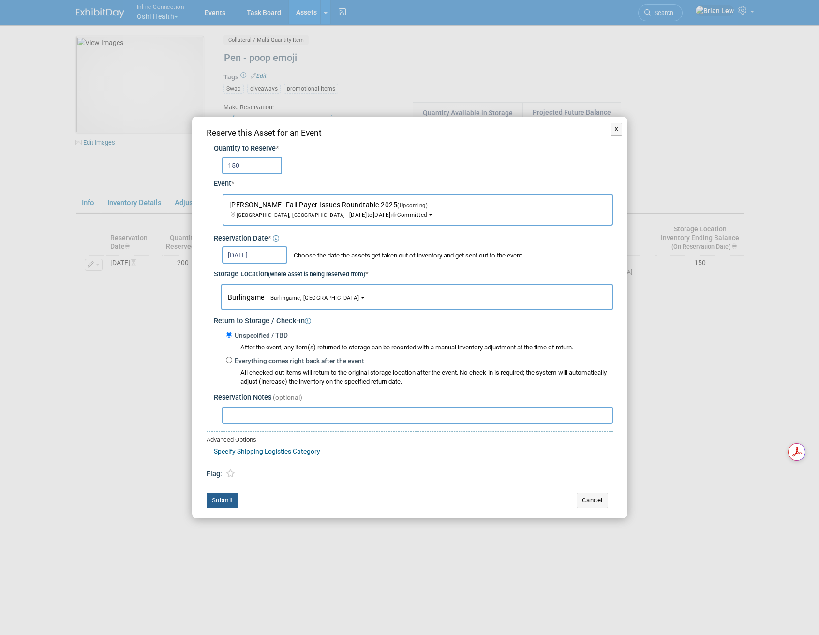
click at [226, 501] on button "Submit" at bounding box center [223, 499] width 32 height 15
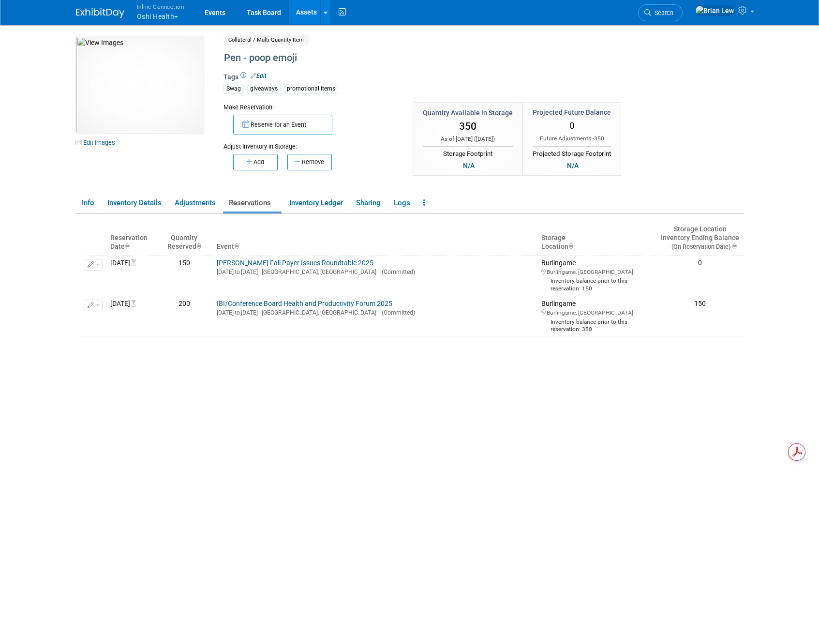
click at [182, 15] on button "Inline Connection Oshi Health" at bounding box center [166, 12] width 60 height 25
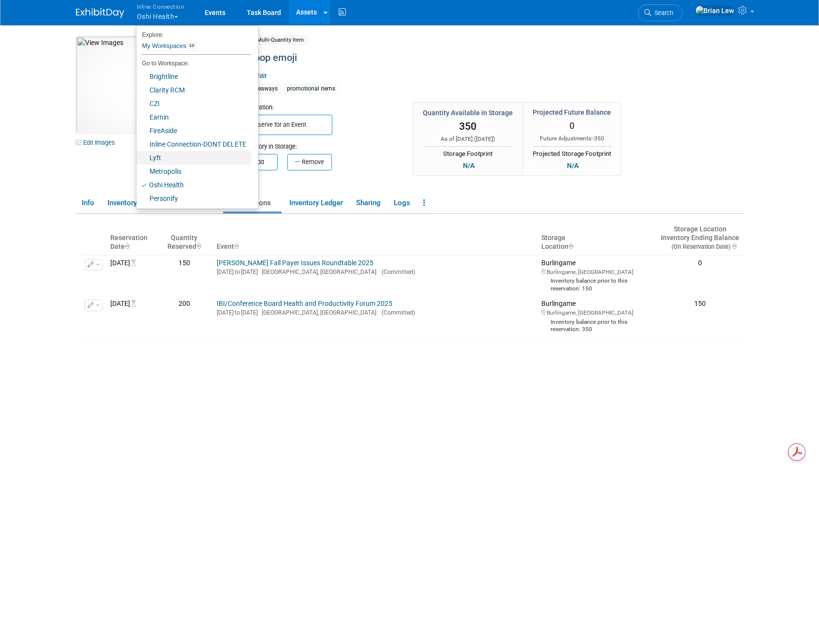
click at [173, 161] on link "Lyft" at bounding box center [193, 158] width 115 height 14
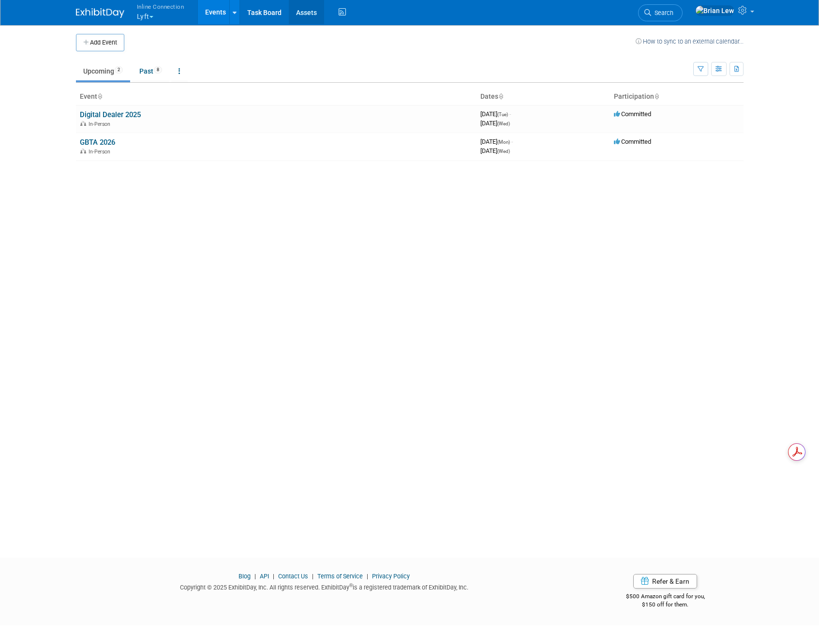
click at [302, 14] on link "Assets" at bounding box center [306, 12] width 35 height 24
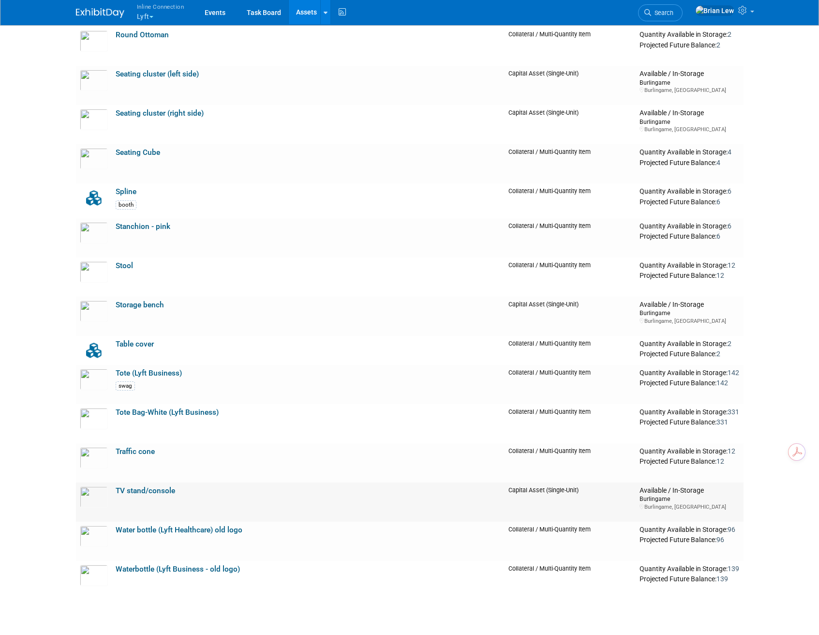
scroll to position [1225, 0]
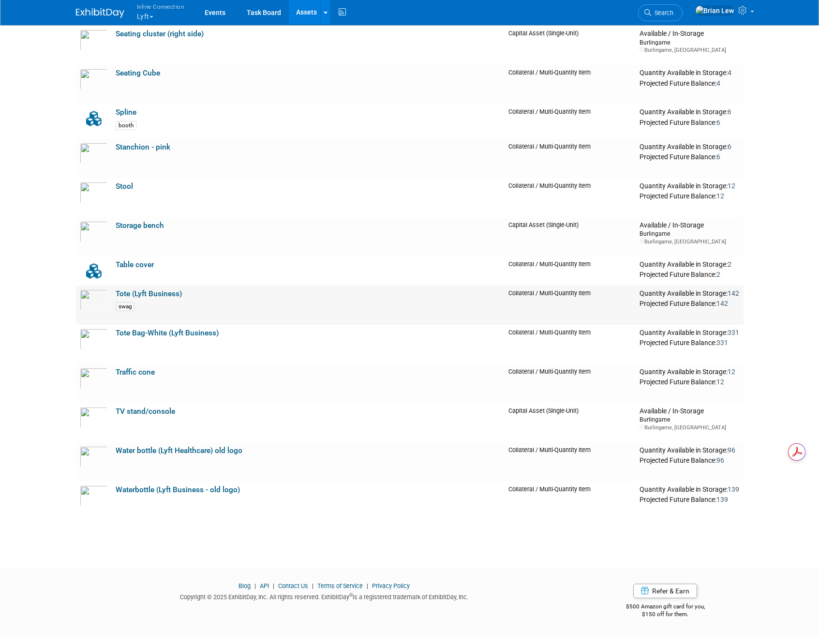
click at [149, 293] on link "Tote (Lyft Business)" at bounding box center [149, 293] width 66 height 9
click at [177, 333] on link "Tote Bag-White (Lyft Business)" at bounding box center [167, 332] width 103 height 9
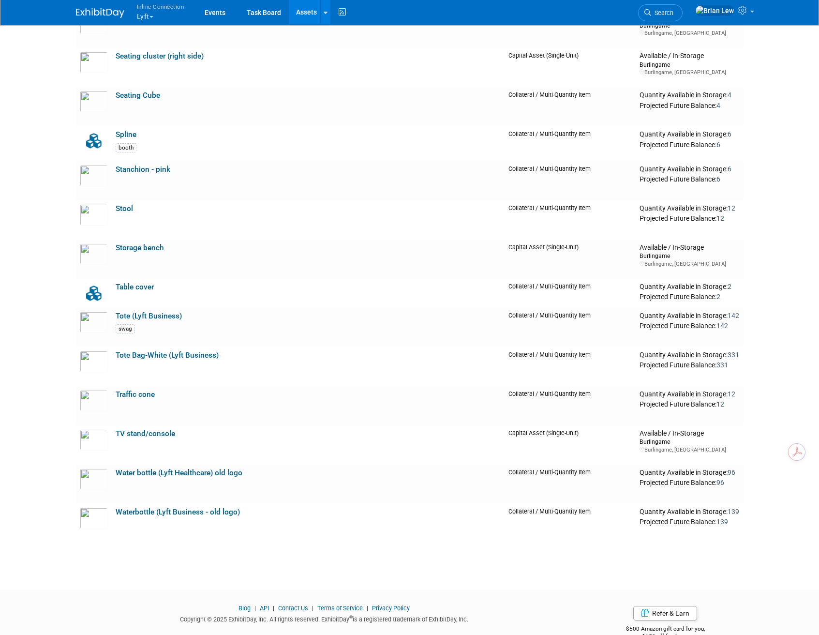
scroll to position [1225, 0]
